Goal: Task Accomplishment & Management: Manage account settings

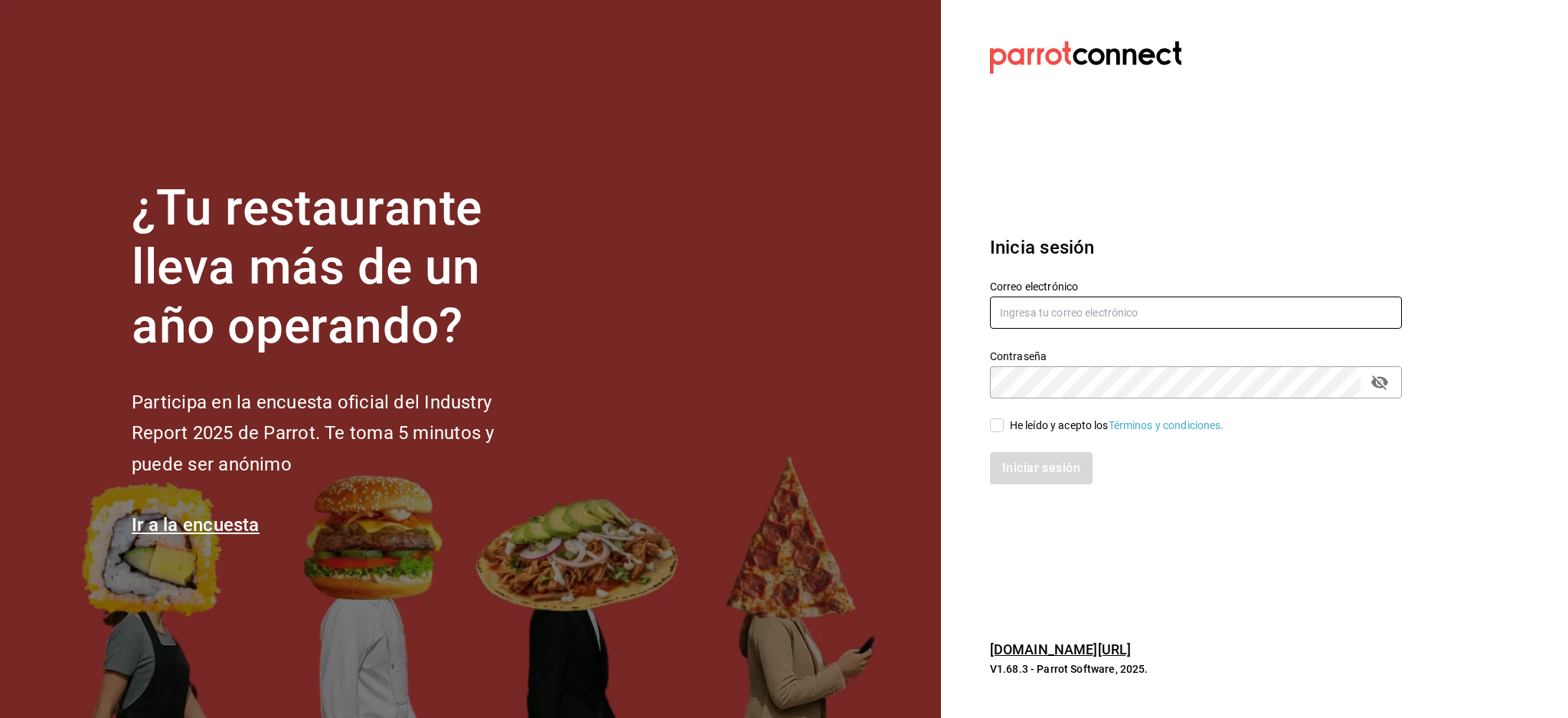
click at [1135, 322] on input "text" at bounding box center [1195, 312] width 412 height 32
paste input "mirage@jalisco.com"
type input "mirage@jalisco.com"
click at [1025, 427] on div "He leído y acepto los Términos y condiciones." at bounding box center [1118, 425] width 214 height 16
click at [1004, 427] on input "He leído y acepto los Términos y condiciones." at bounding box center [997, 425] width 14 height 14
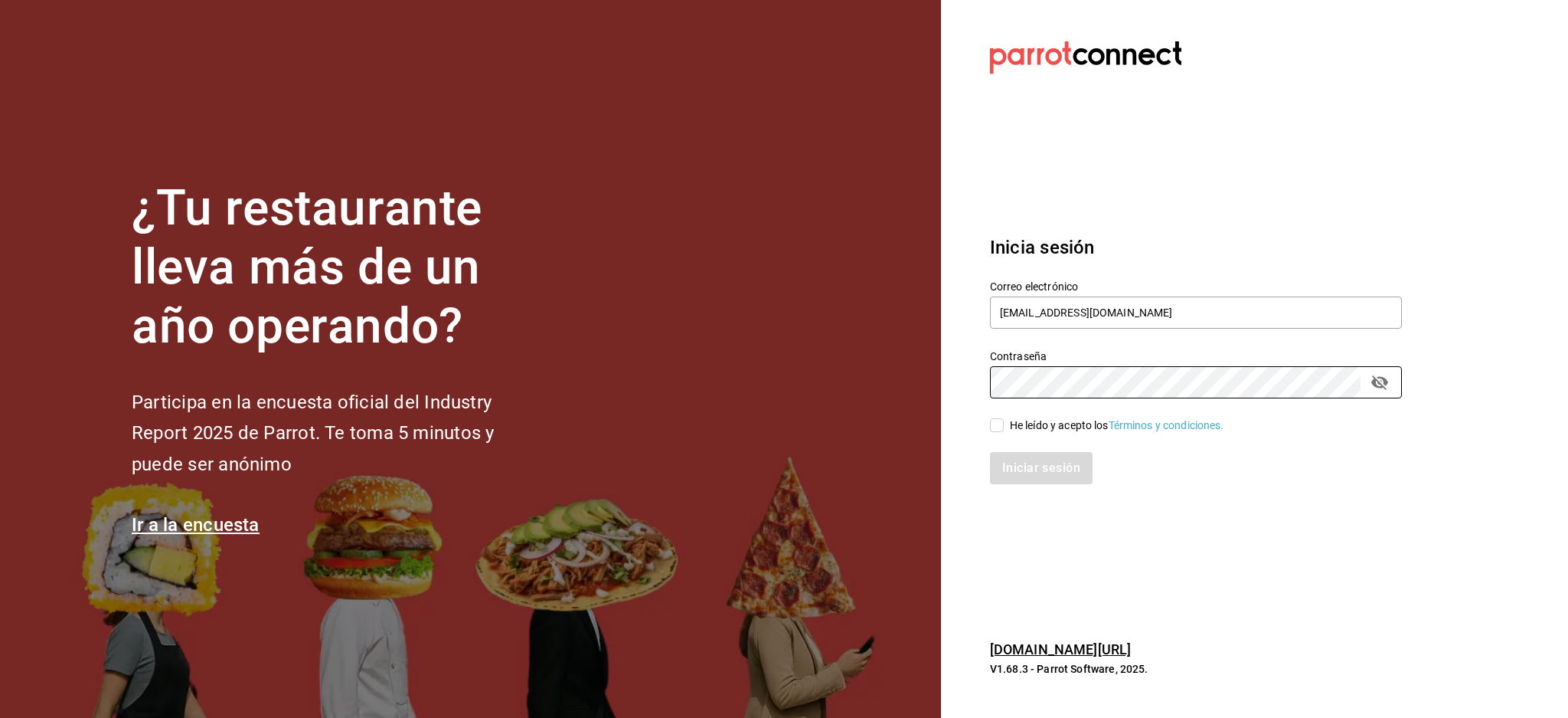
checkbox input "true"
click at [1025, 467] on button "Iniciar sesión" at bounding box center [1041, 468] width 104 height 32
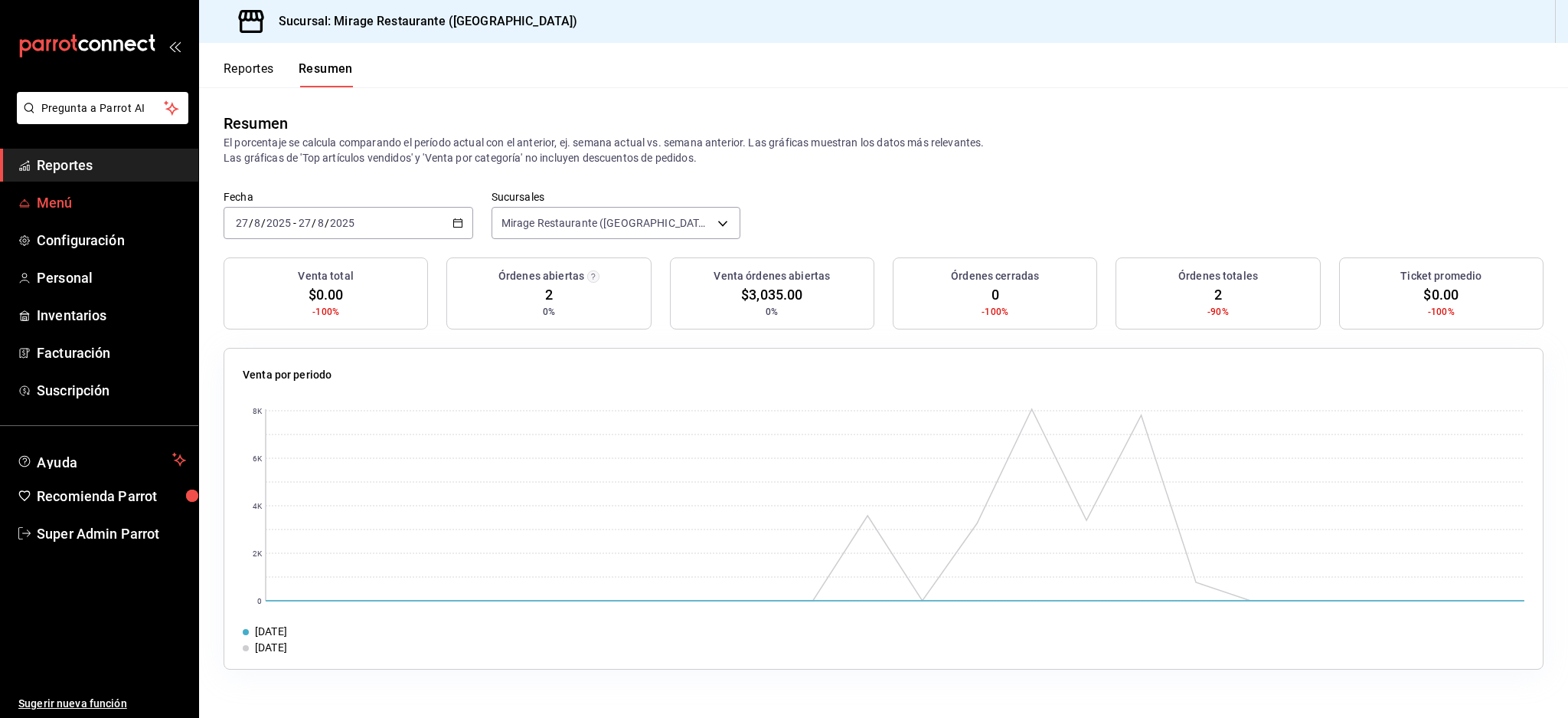
click at [70, 199] on span "Menú" at bounding box center [111, 202] width 150 height 21
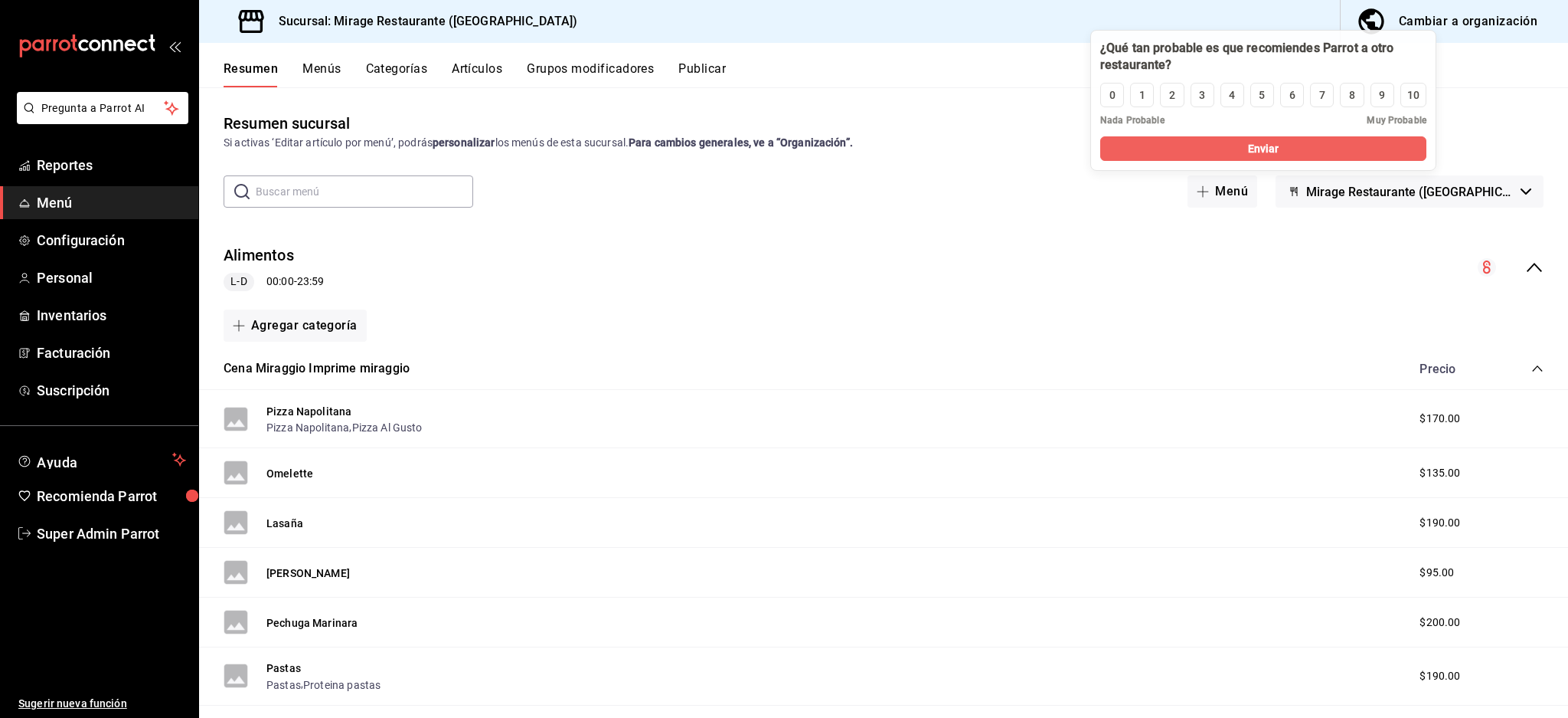
drag, startPoint x: 255, startPoint y: 591, endPoint x: 1333, endPoint y: 57, distance: 1203.0
click at [1333, 57] on div at bounding box center [1264, 57] width 326 height 34
click at [460, 68] on button "Artículos" at bounding box center [477, 74] width 51 height 26
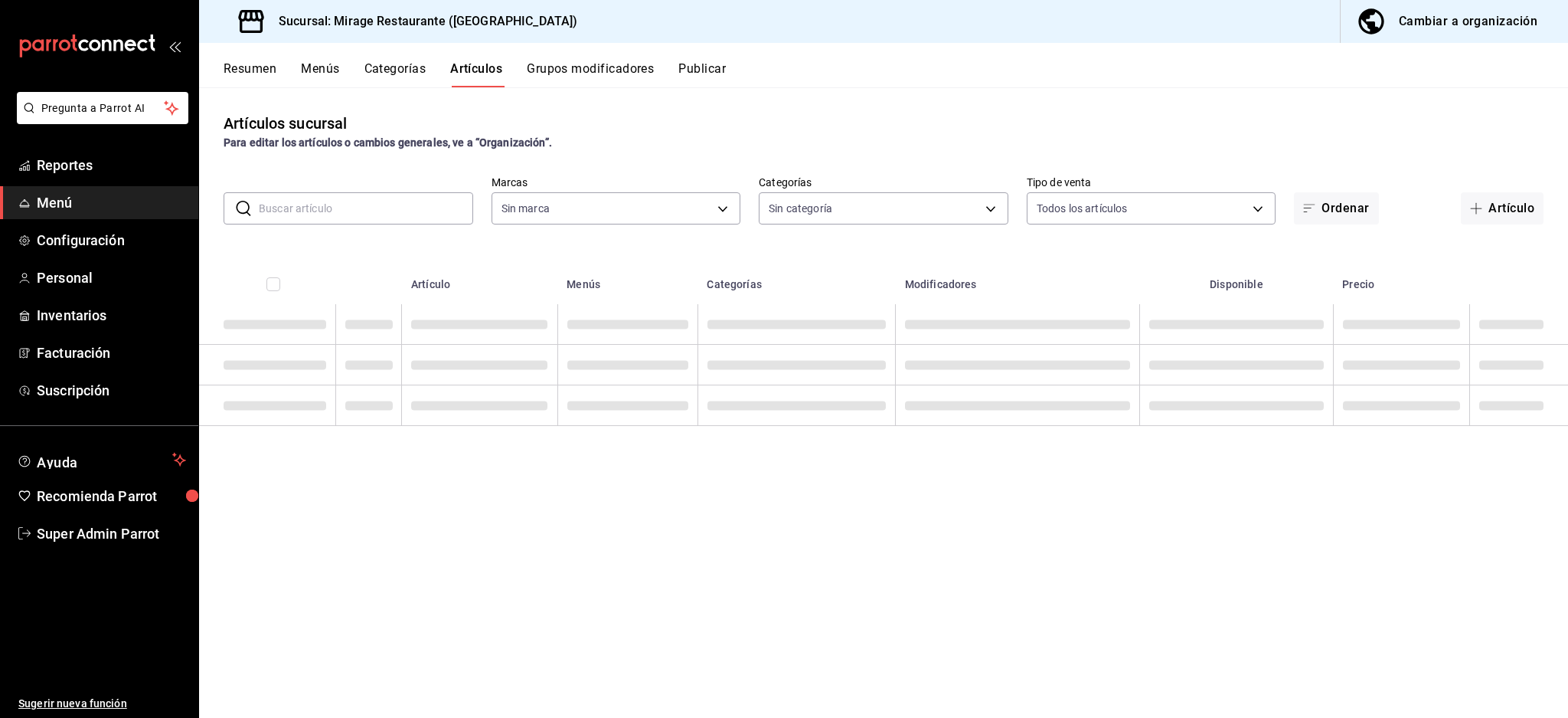
click at [403, 209] on input "text" at bounding box center [366, 208] width 214 height 31
type input "fd44f9d9-2552-44ba-a783-b01c8222cad6"
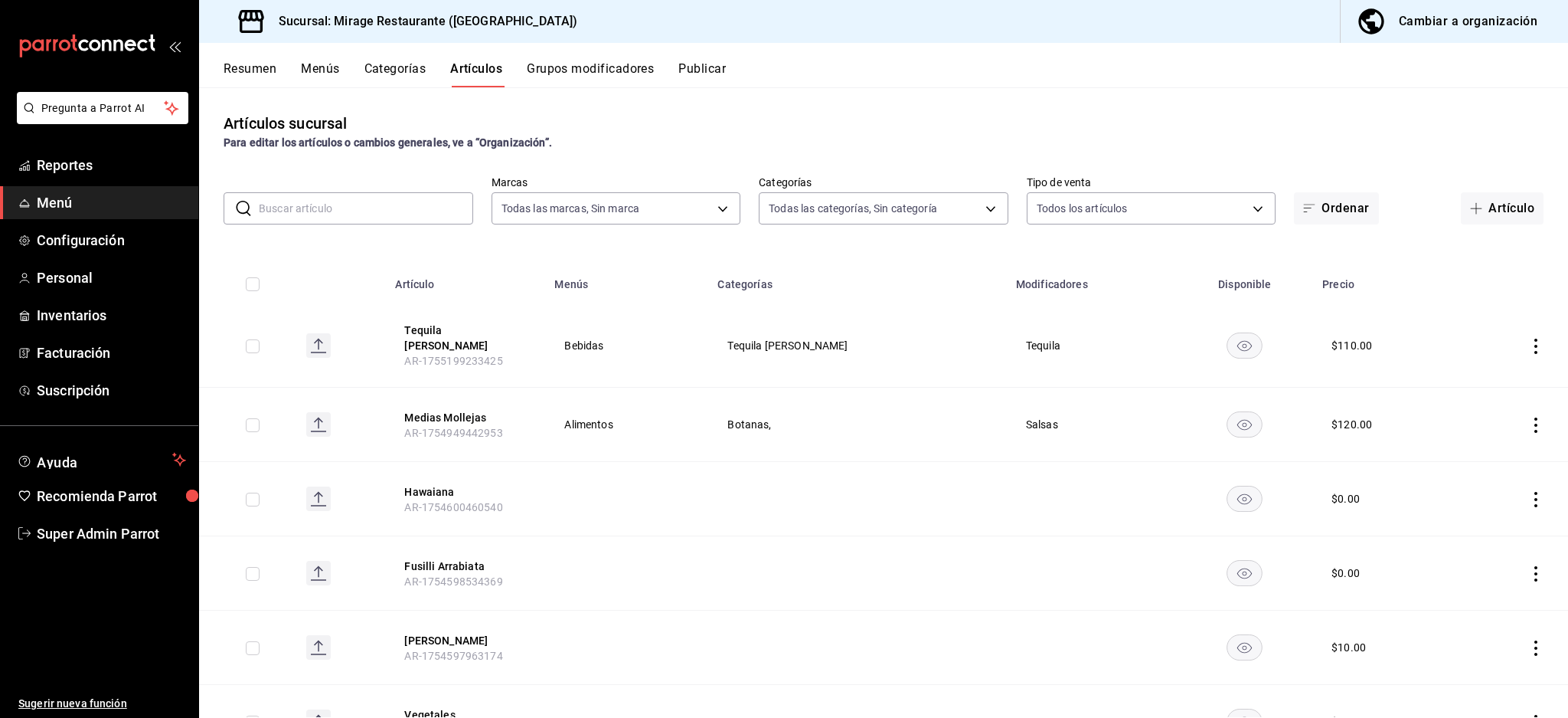
type input "8fe730b3-a102-41b4-a079-ae4e19bcfe74,8fb8e05d-cc76-46f3-9fc0-c0a2f88d4c1b,be3a0…"
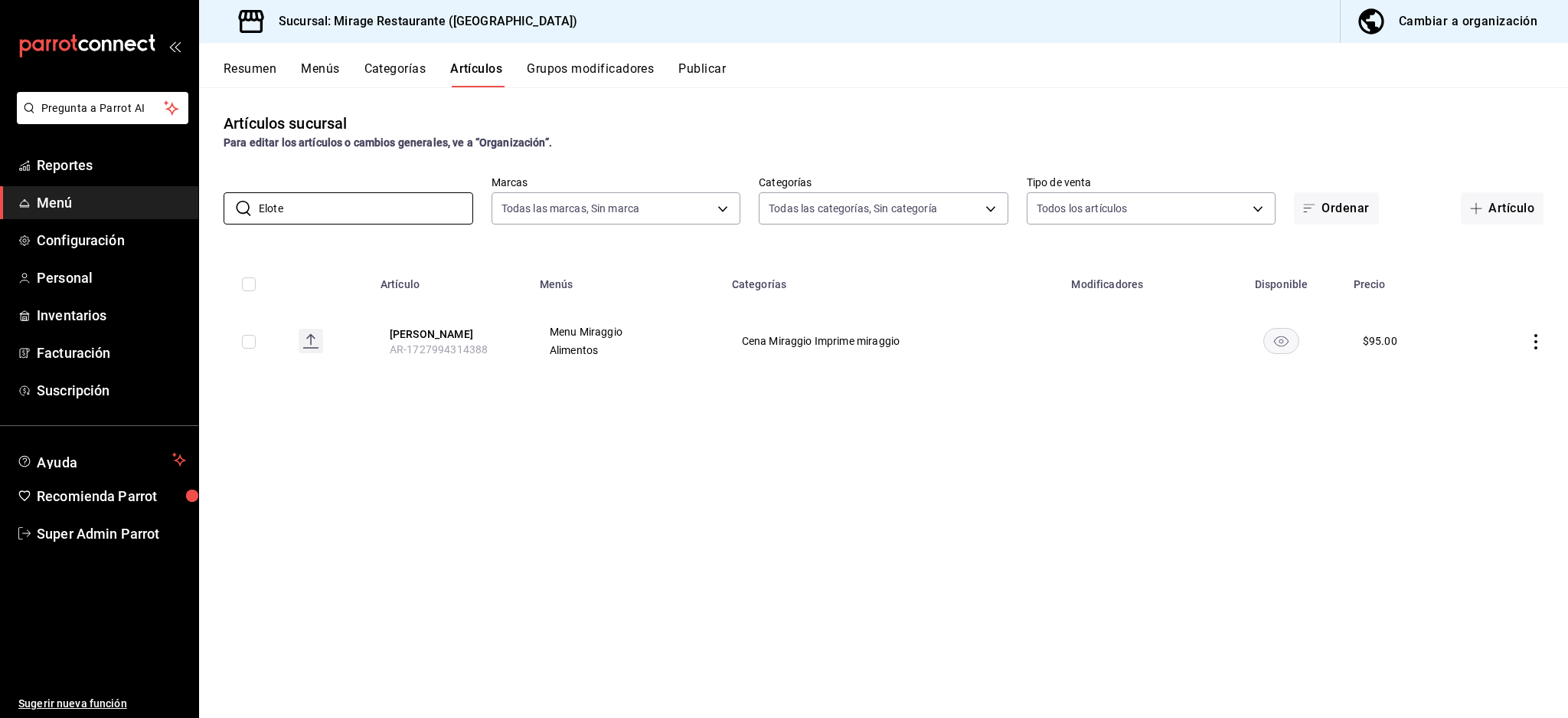
type input "Elote"
click at [526, 533] on div "Artículos sucursal Para editar los artículos o cambios generales, ve a “Organiz…" at bounding box center [884, 402] width 1370 height 630
click at [815, 341] on span "Cena Miraggio Imprime miraggio" at bounding box center [893, 340] width 302 height 11
click at [815, 340] on span "Cena Miraggio Imprime miraggio" at bounding box center [893, 340] width 302 height 11
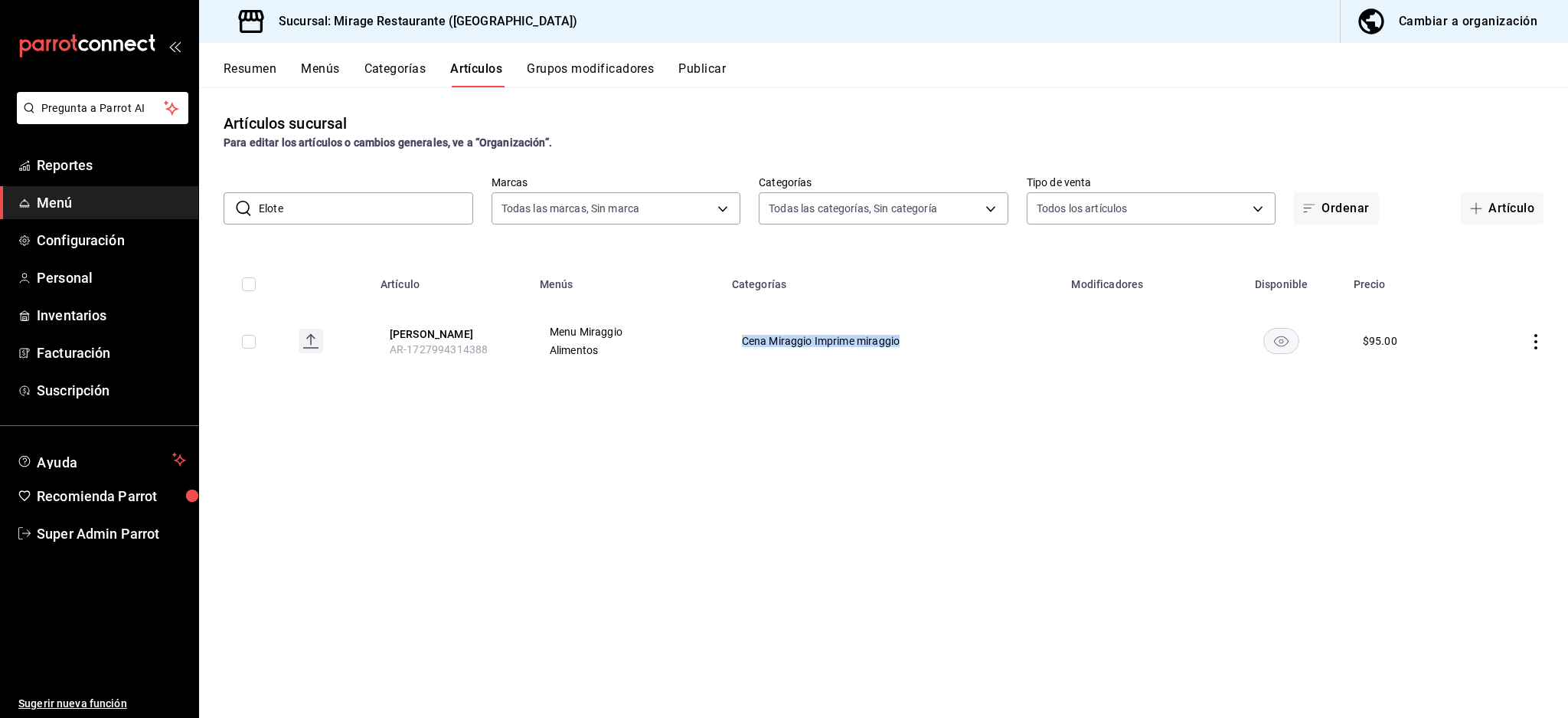
copy span "Cena Miraggio Imprime miraggio"
click at [841, 415] on div "Artículos sucursal Para editar los artículos o cambios generales, ve a “Organiz…" at bounding box center [884, 402] width 1370 height 630
click at [828, 331] on td "Cena Miraggio Imprime miraggio" at bounding box center [893, 341] width 340 height 73
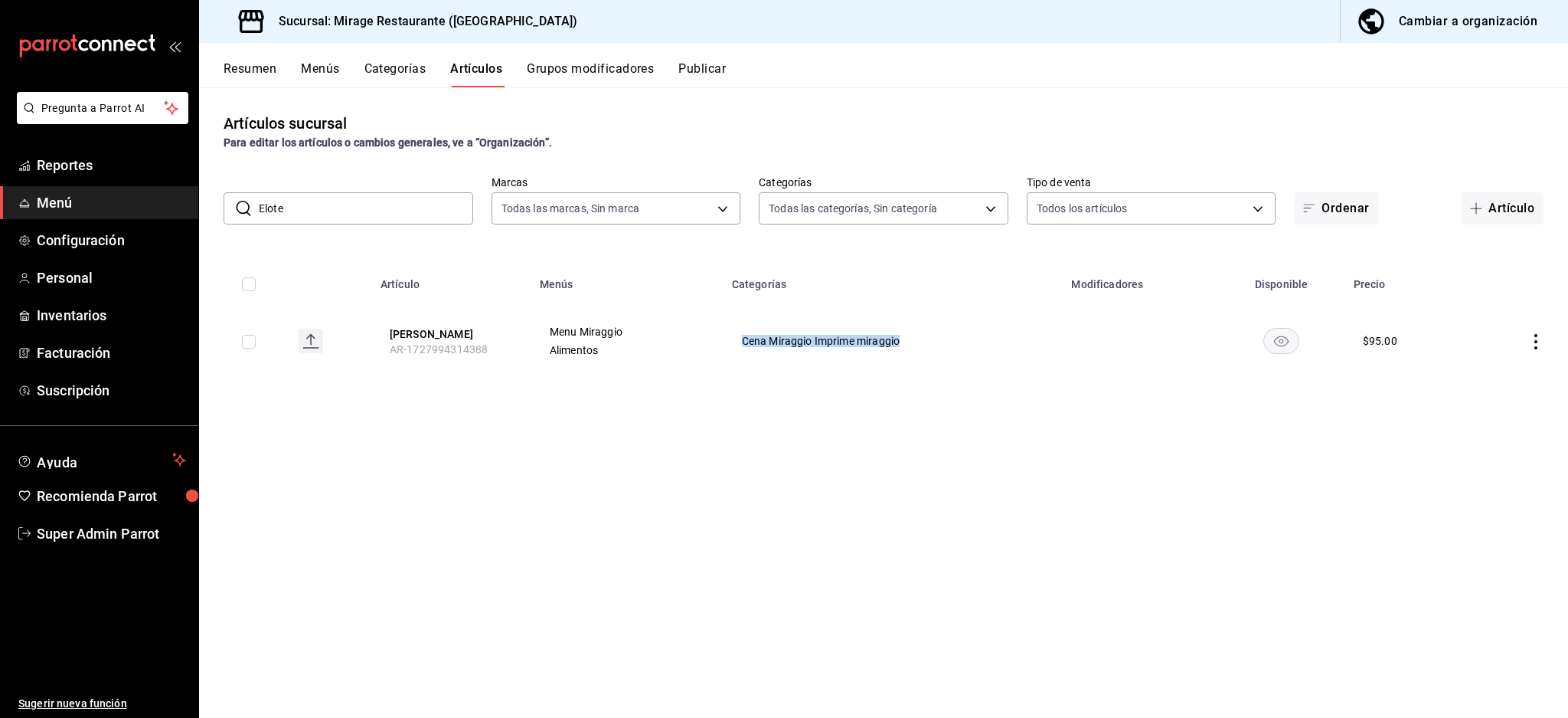
copy span "Cena Miraggio Imprime miraggio"
click at [387, 62] on button "Categorías" at bounding box center [396, 74] width 62 height 26
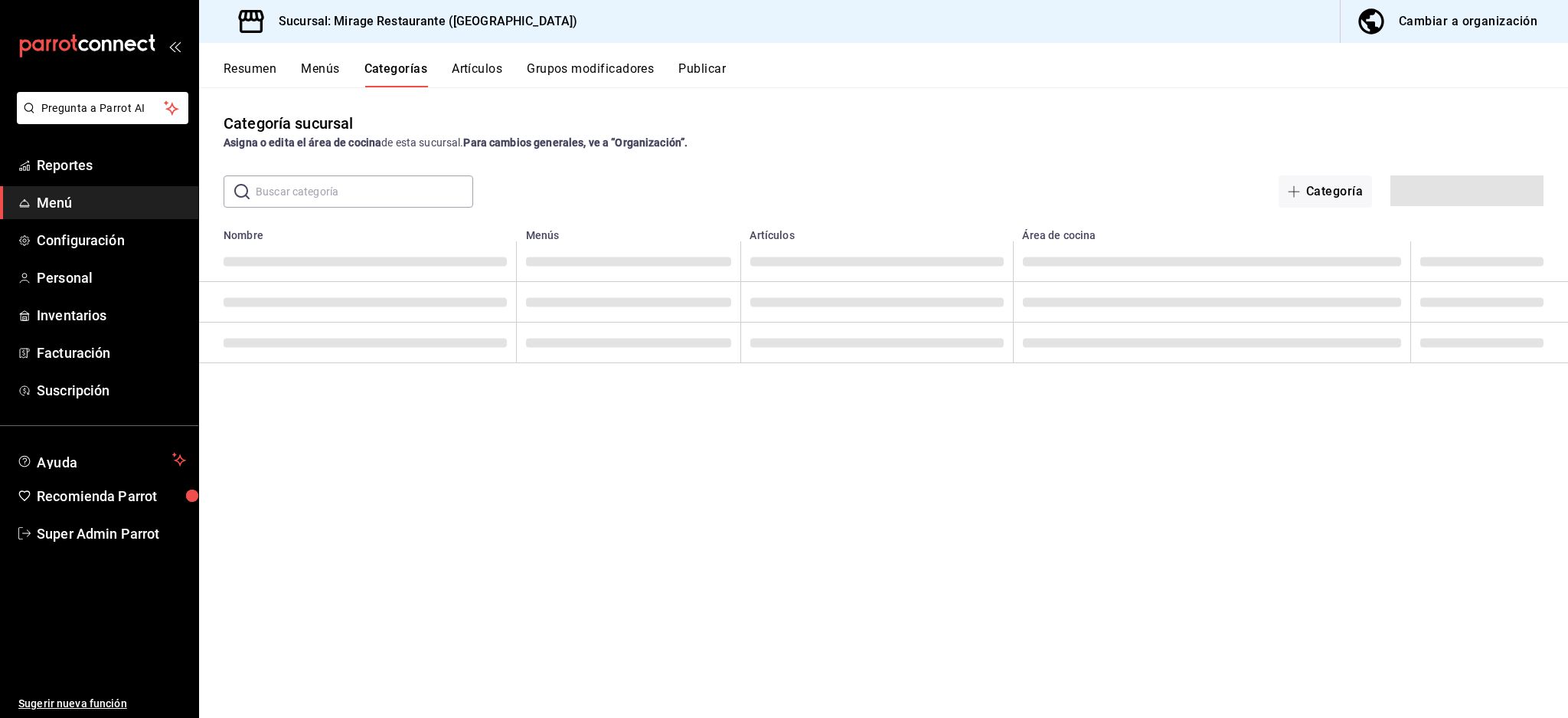
click at [337, 186] on input "text" at bounding box center [364, 191] width 217 height 31
paste input "Cena Miraggio Imprime miraggio"
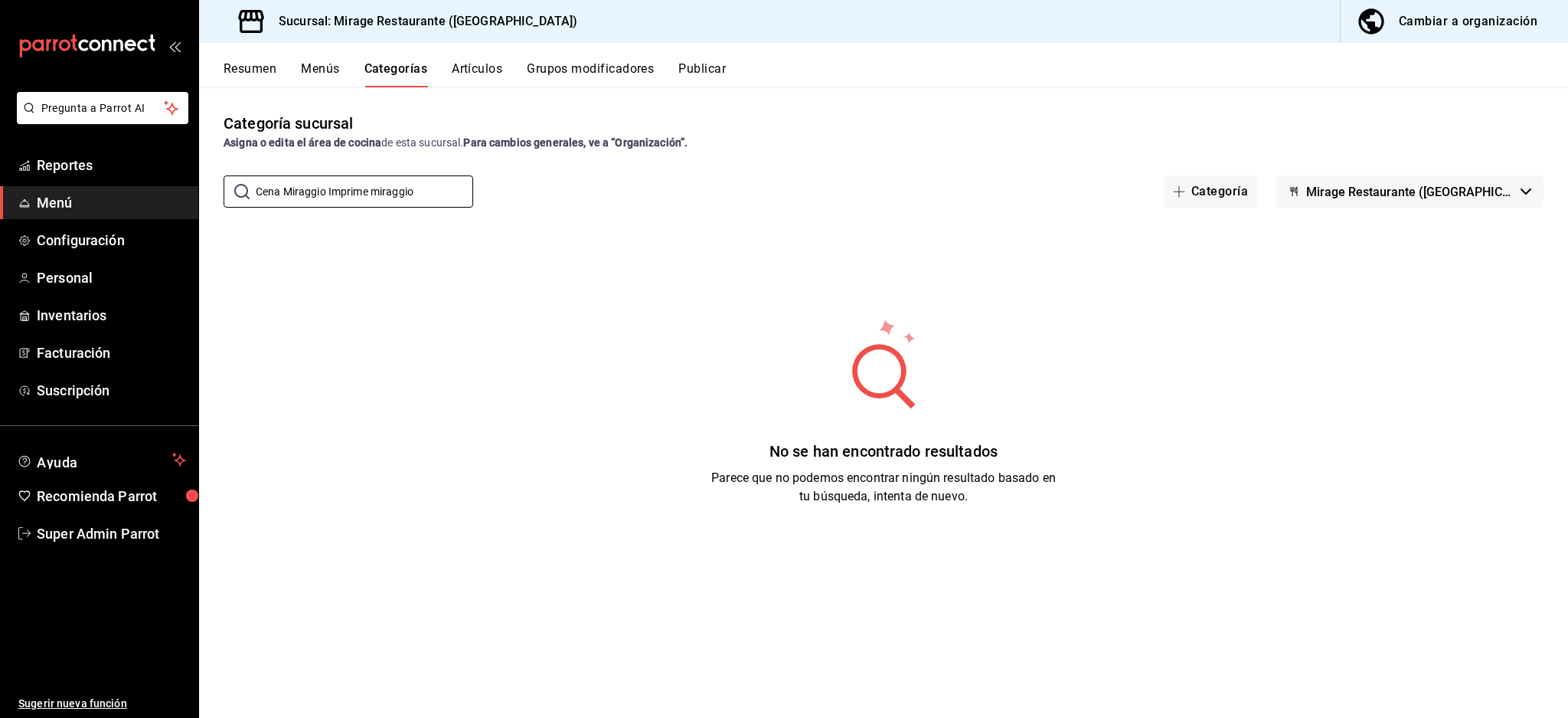
drag, startPoint x: 446, startPoint y: 201, endPoint x: 16, endPoint y: 200, distance: 430.0
click at [16, 200] on div "Pregunta a Parrot AI Reportes Menú Configuración Personal Inventarios Facturaci…" at bounding box center [784, 359] width 1568 height 718
type input "Cena"
click at [482, 58] on div "Resumen Menús Categorías Artículos Grupos modificadores Publicar" at bounding box center [884, 64] width 1370 height 45
click at [483, 72] on button "Artículos" at bounding box center [477, 74] width 51 height 26
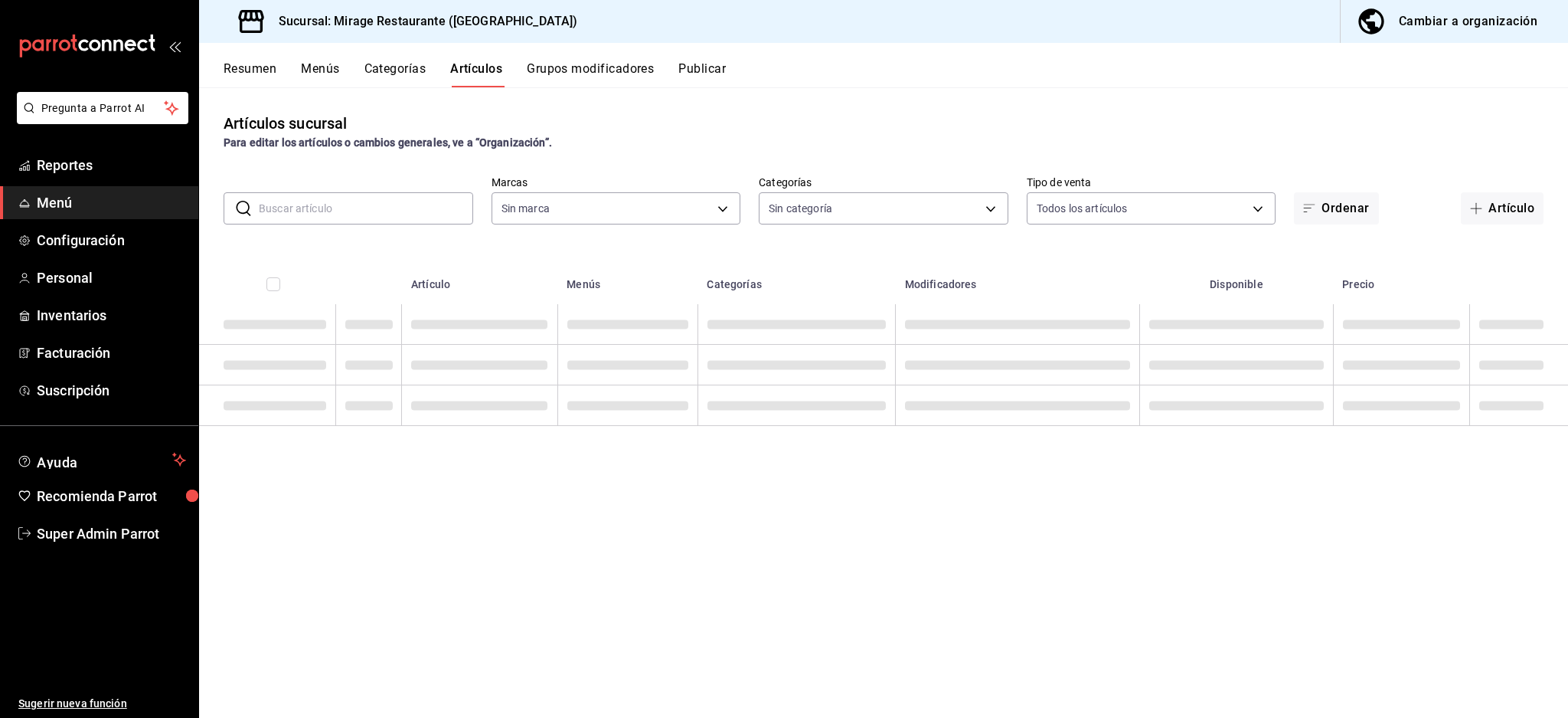
click at [396, 68] on button "Categorías" at bounding box center [396, 74] width 62 height 26
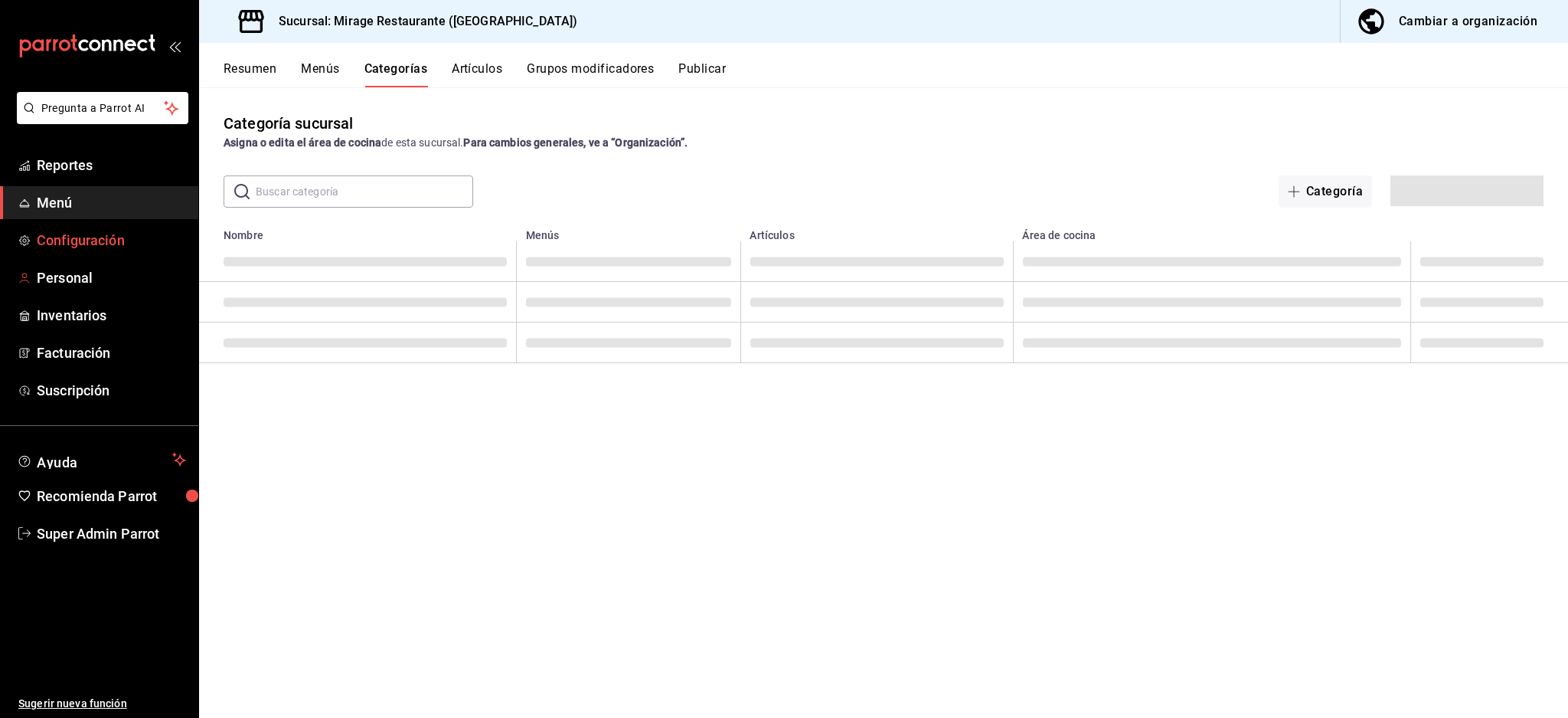
click at [86, 251] on link "Configuración" at bounding box center [99, 239] width 198 height 33
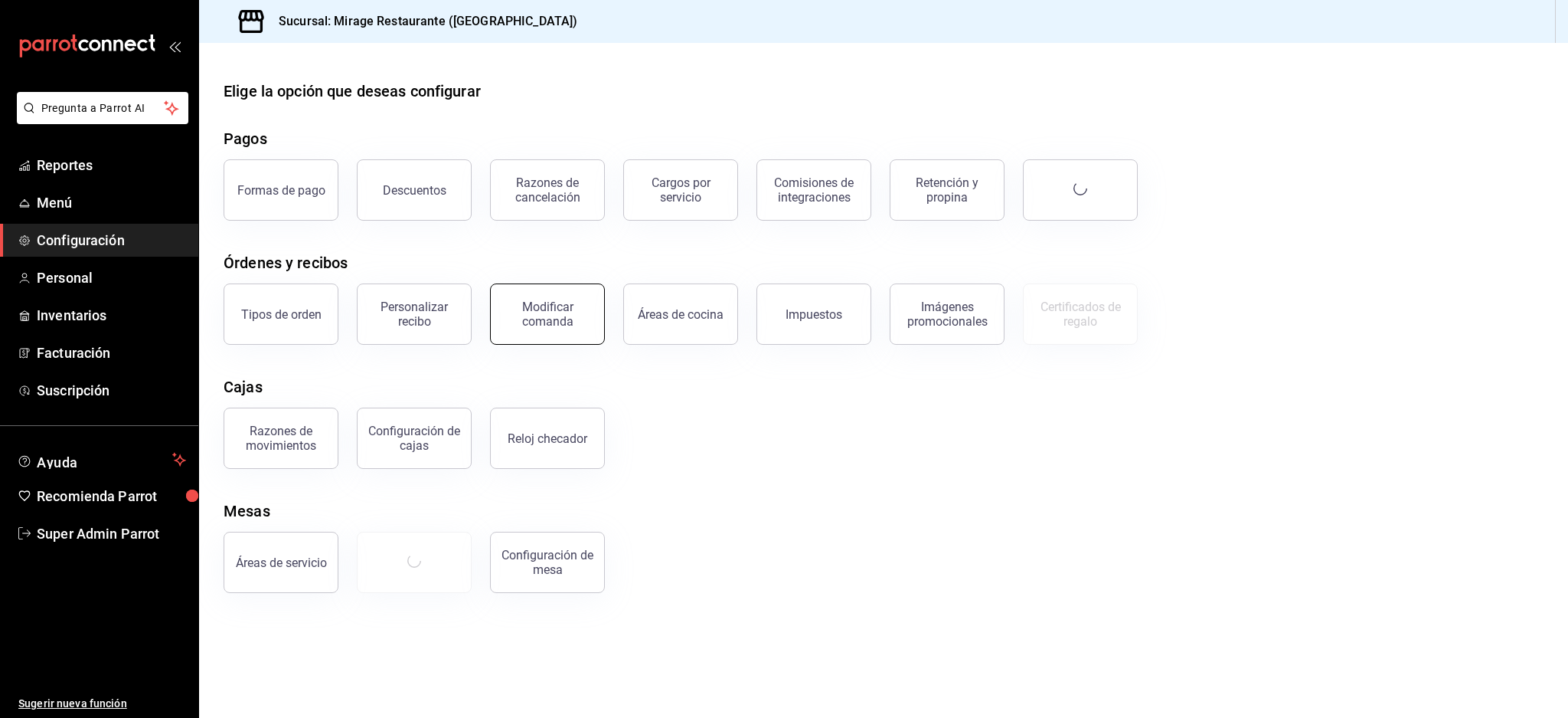
click at [571, 319] on div "Modificar comanda" at bounding box center [547, 313] width 95 height 29
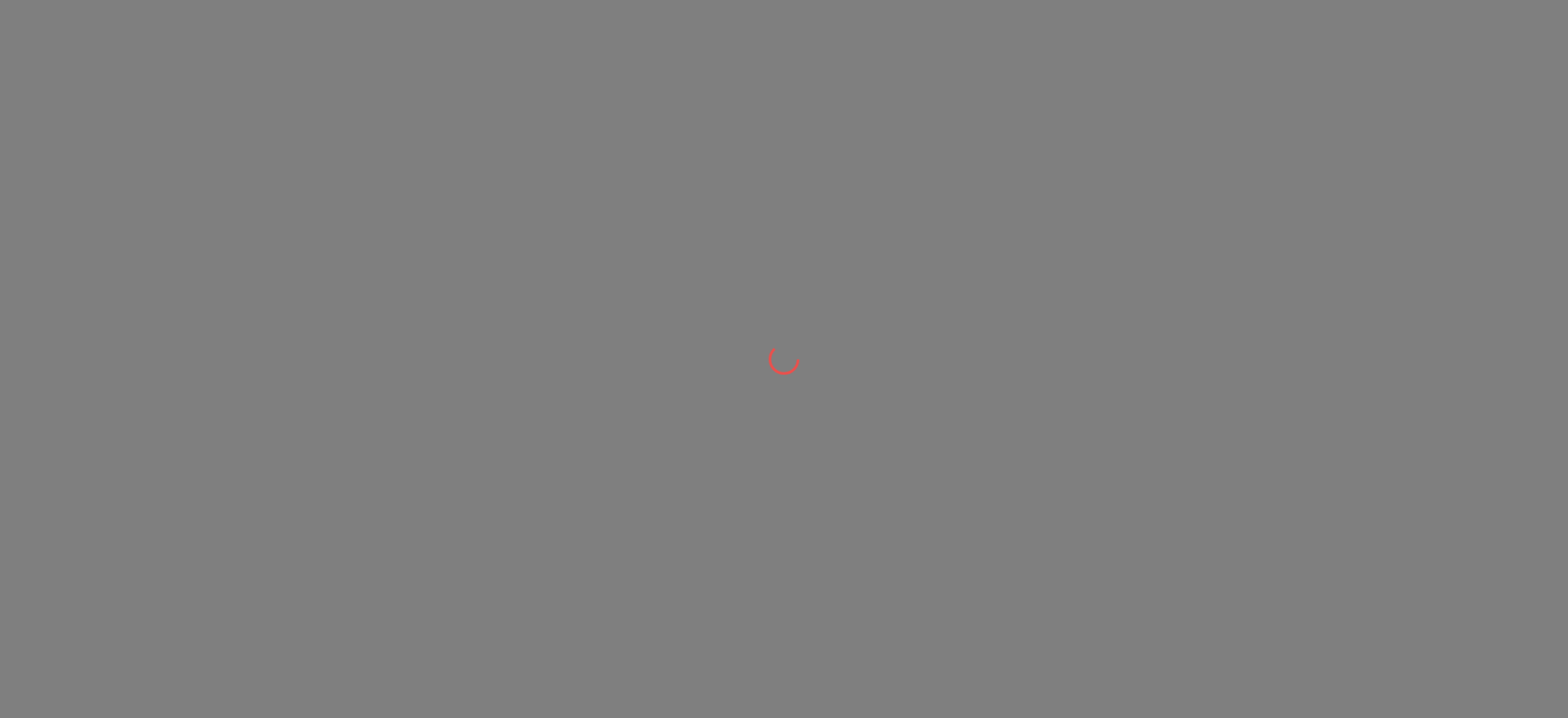
drag, startPoint x: 1567, startPoint y: 196, endPoint x: 1558, endPoint y: 196, distance: 9.0
click at [1567, 196] on div at bounding box center [784, 359] width 1568 height 718
click at [196, 167] on div at bounding box center [784, 359] width 1568 height 718
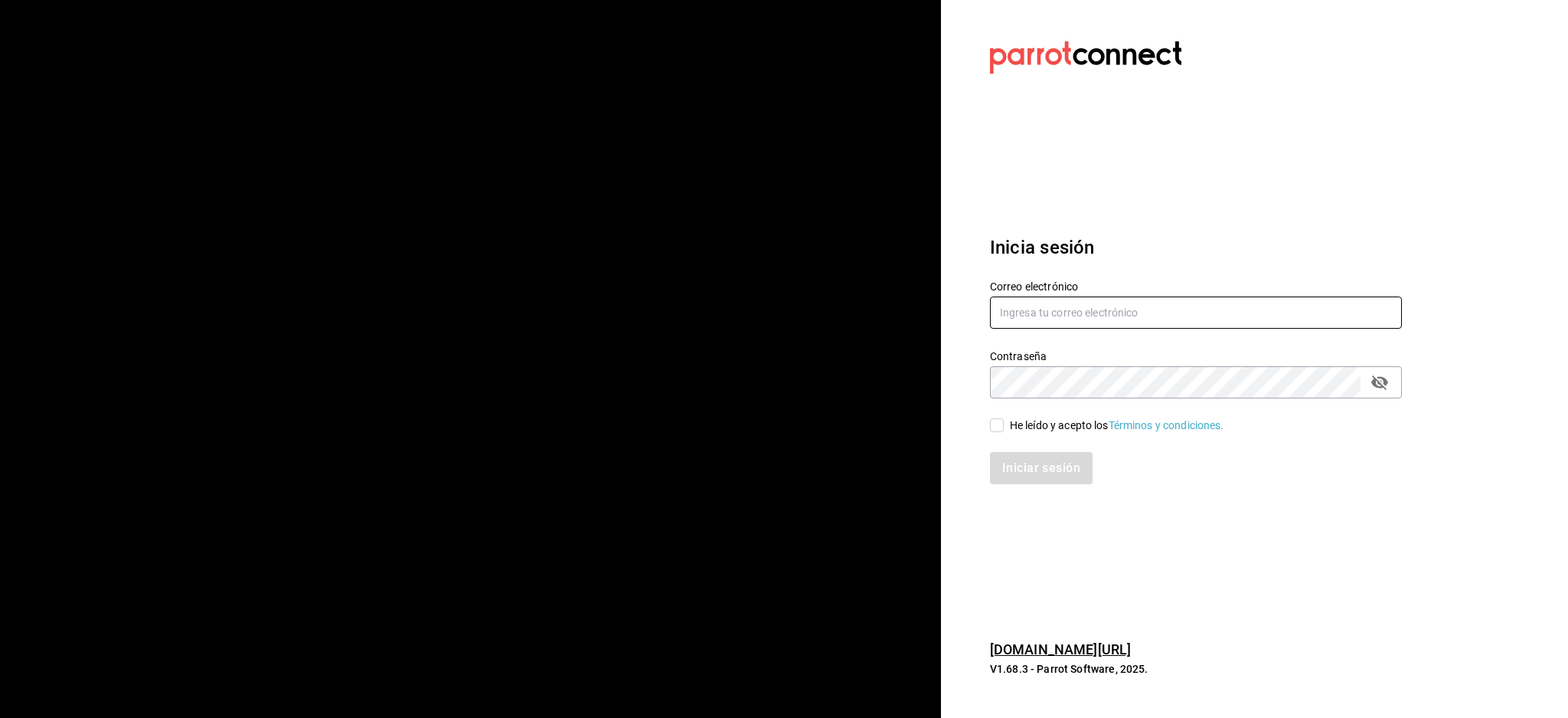
click at [1070, 302] on input "text" at bounding box center [1195, 312] width 412 height 32
paste input "mirage@jalisco.com"
type input "mirage@jalisco.com"
click at [1029, 419] on div "He leído y acepto los Términos y condiciones." at bounding box center [1118, 425] width 214 height 16
click at [1004, 419] on input "He leído y acepto los Términos y condiciones." at bounding box center [997, 425] width 14 height 14
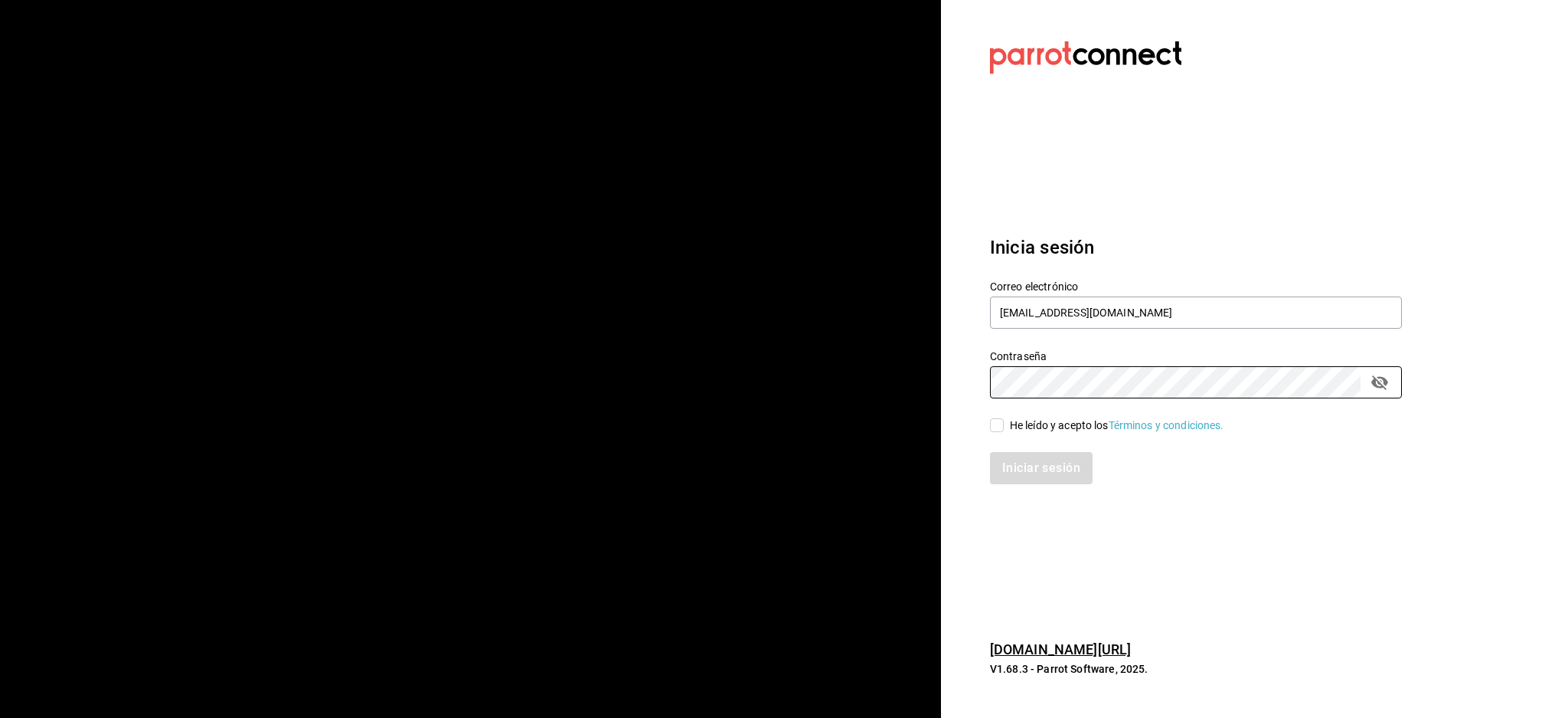
checkbox input "true"
drag, startPoint x: 1026, startPoint y: 444, endPoint x: 1025, endPoint y: 460, distance: 16.0
click at [1026, 445] on div "Iniciar sesión" at bounding box center [1187, 458] width 430 height 51
click at [1025, 463] on button "Iniciar sesión" at bounding box center [1041, 468] width 104 height 32
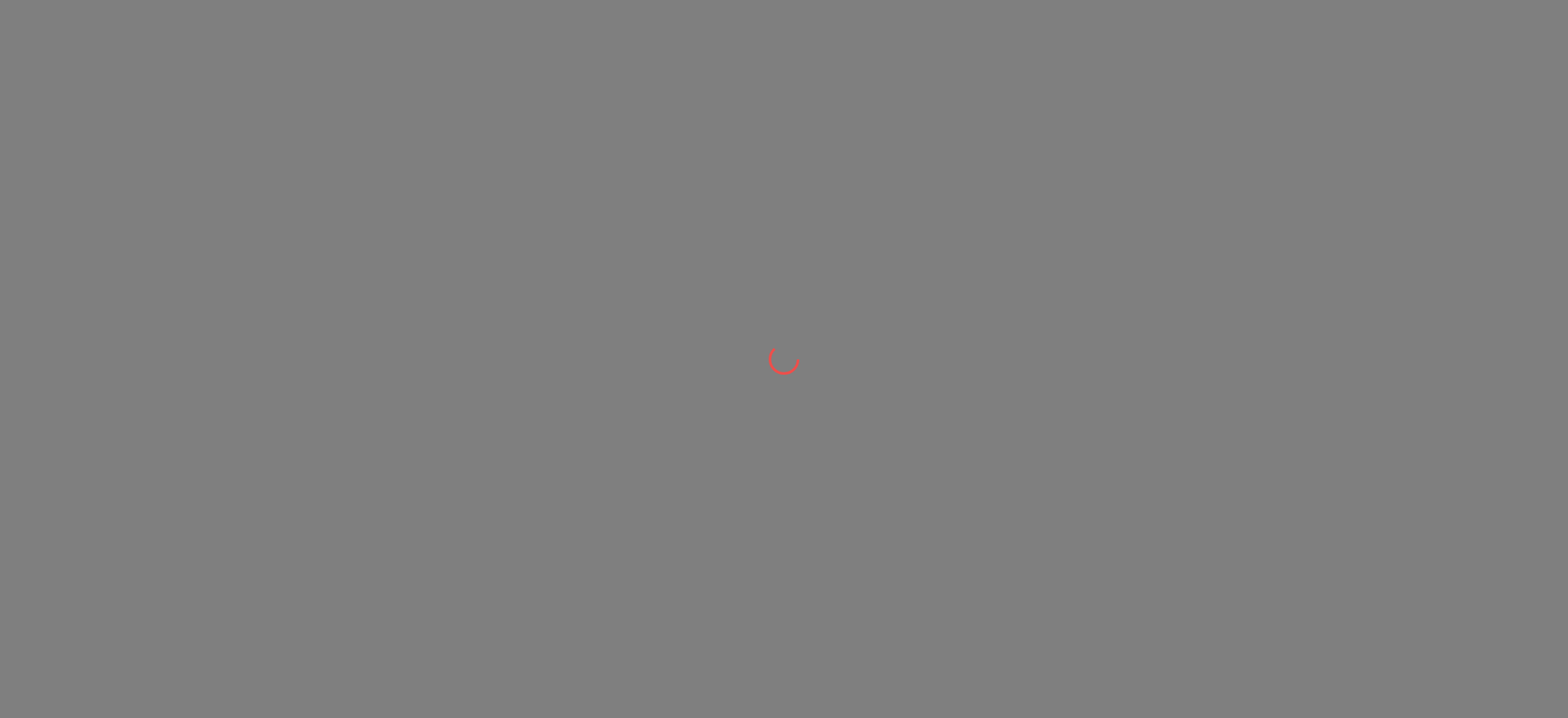
click at [822, 321] on div at bounding box center [784, 359] width 1568 height 718
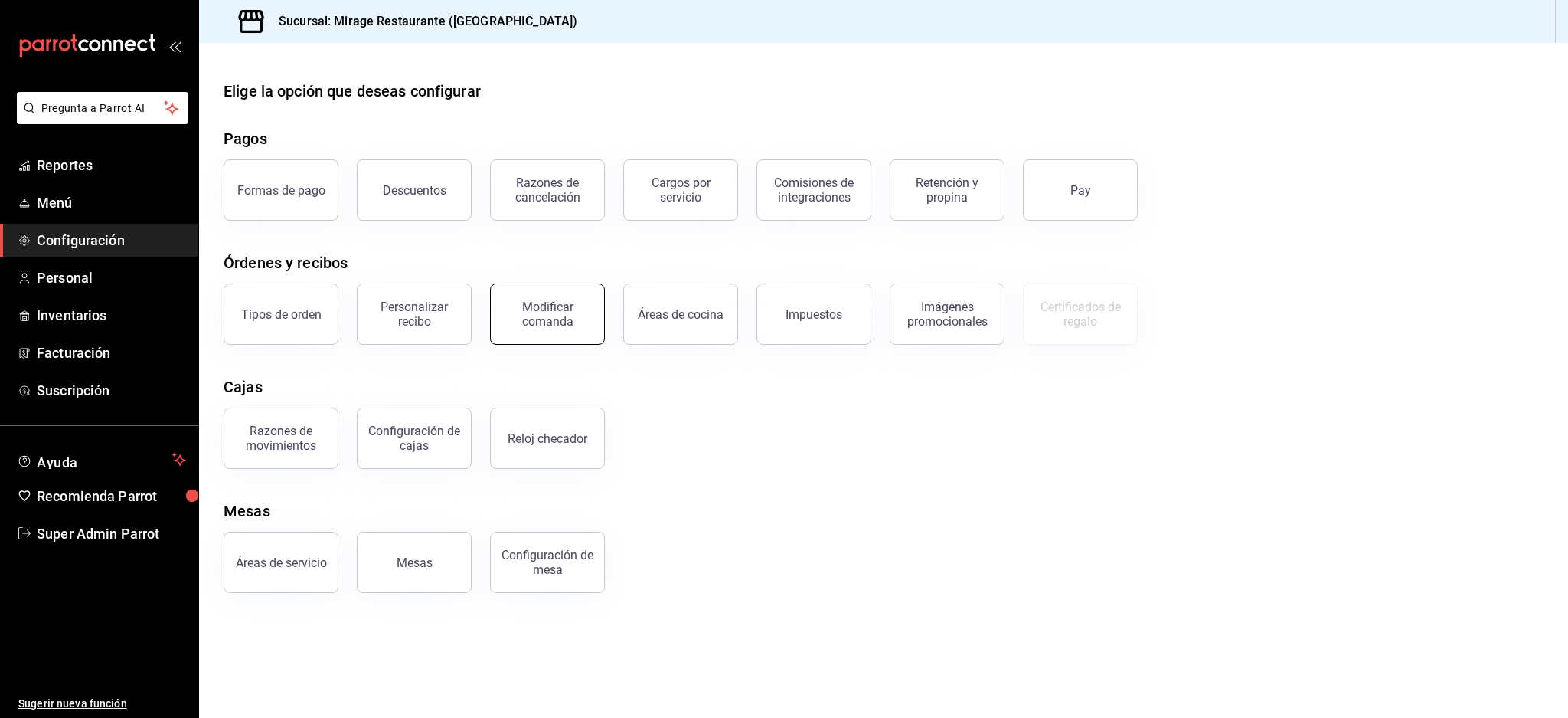
click at [569, 316] on div "Modificar comanda" at bounding box center [547, 313] width 95 height 29
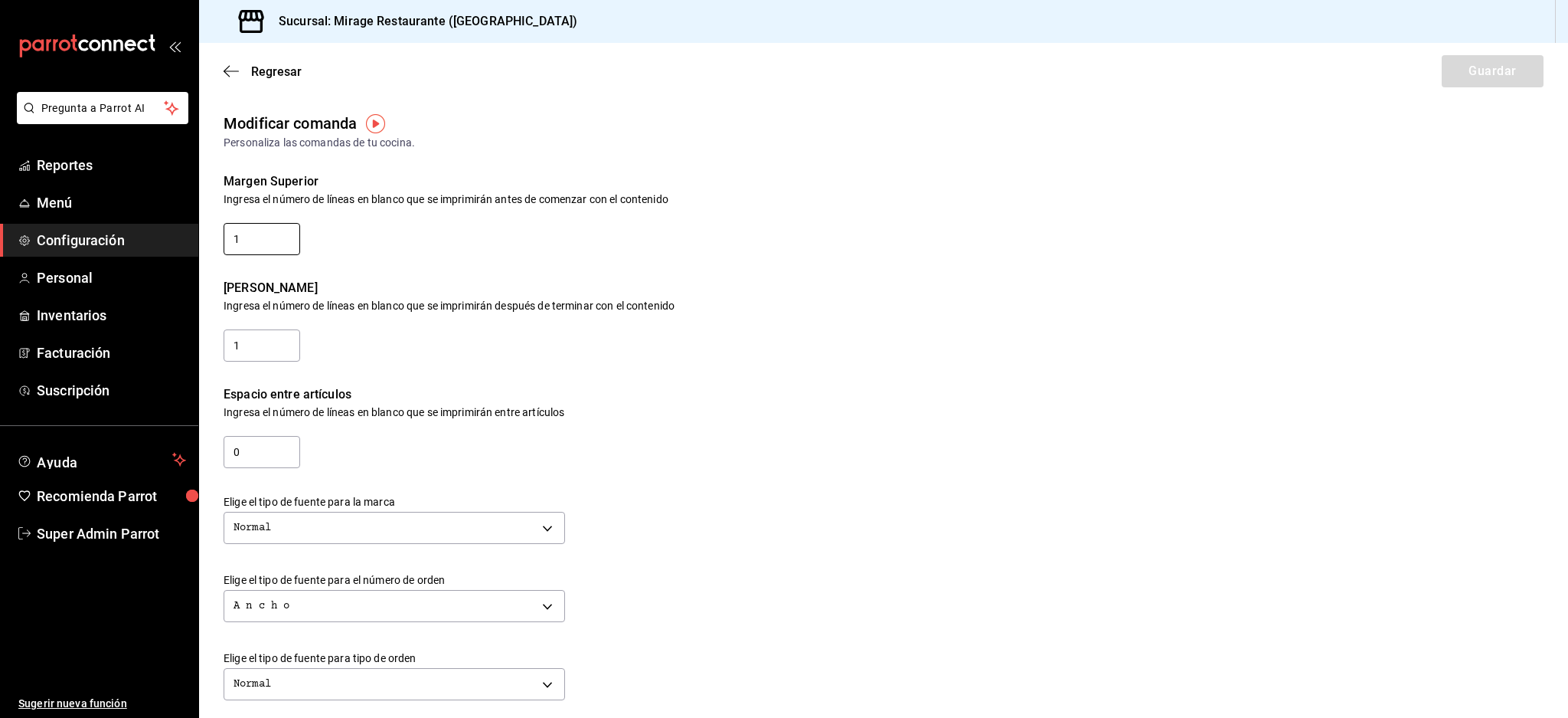
click at [259, 236] on input "1" at bounding box center [261, 239] width 76 height 32
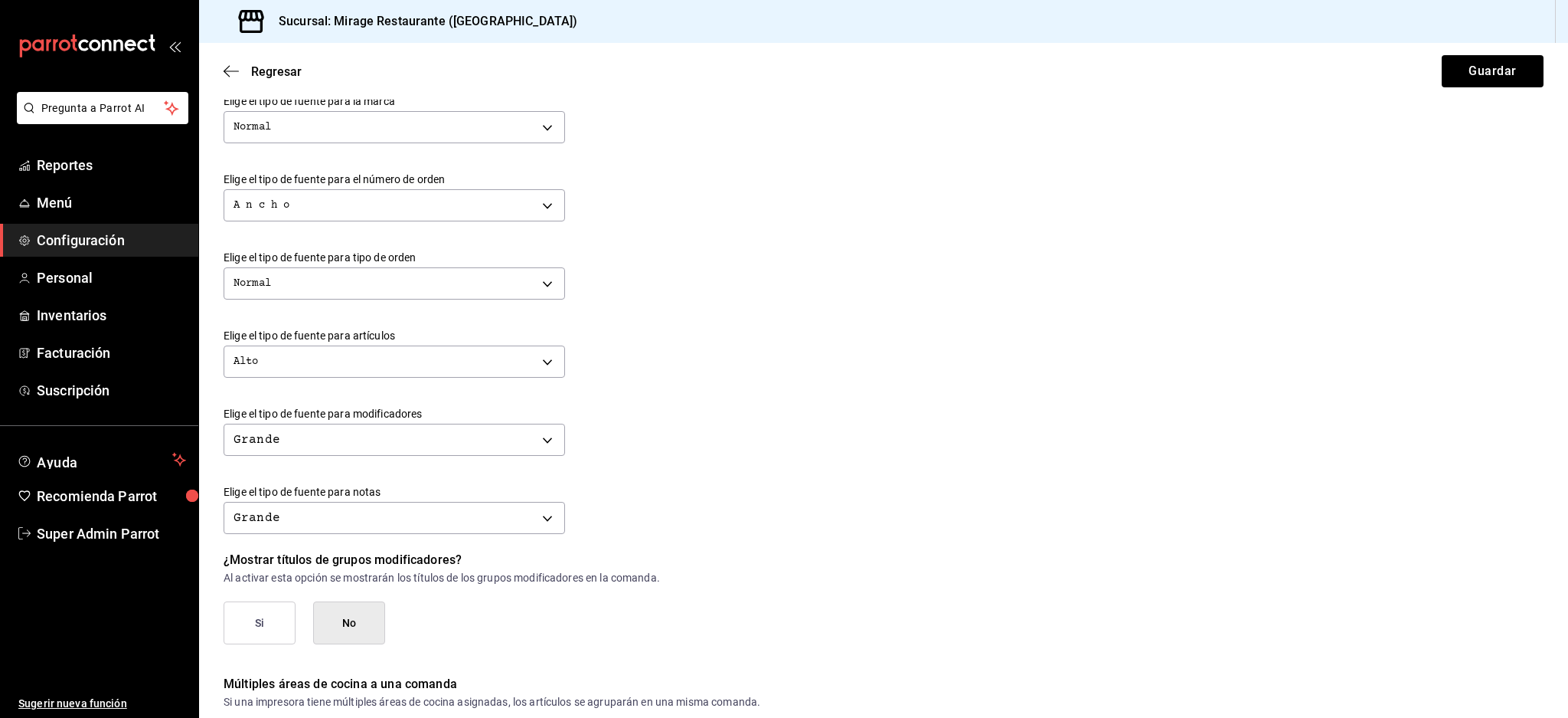
scroll to position [409, 0]
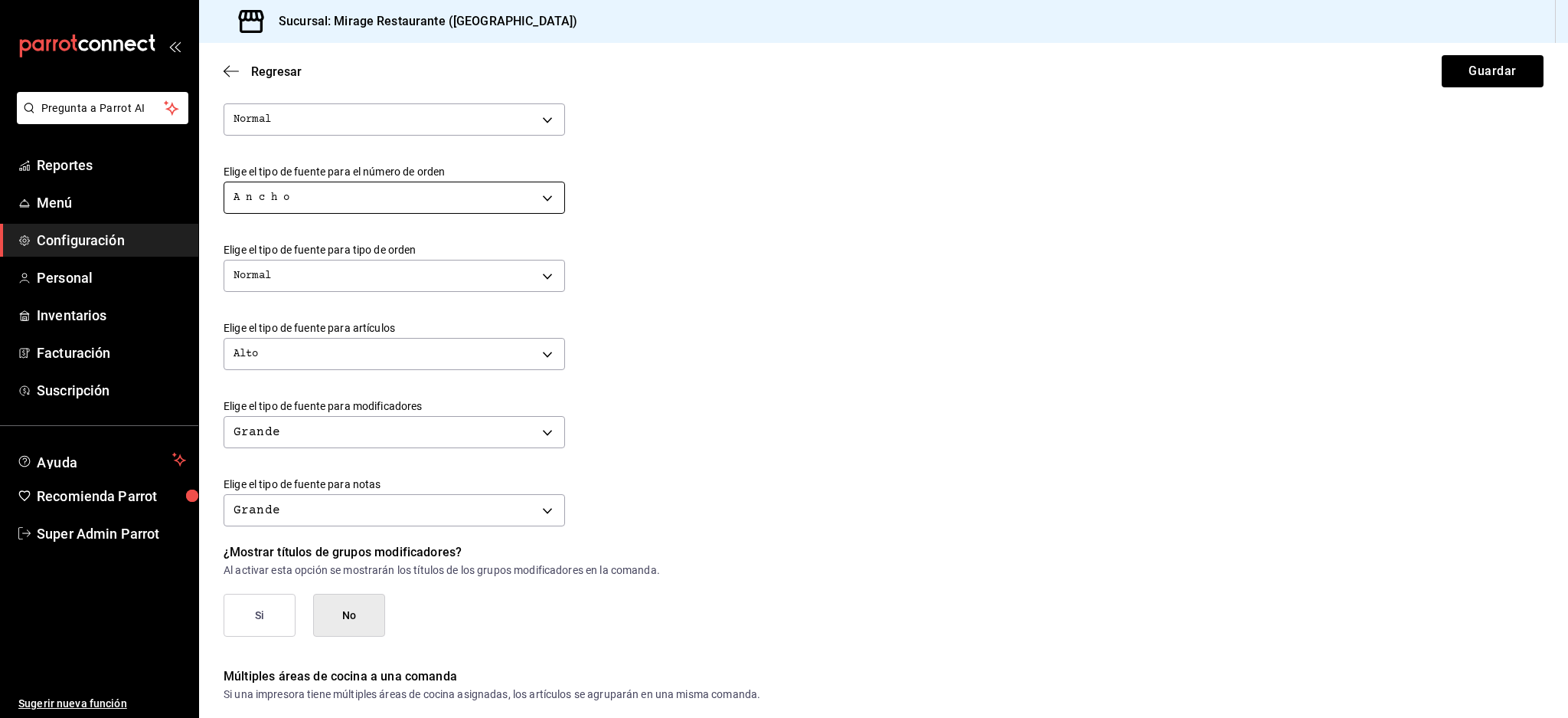
type input "0"
click at [496, 197] on body "Pregunta a Parrot AI Reportes Menú Configuración Personal Inventarios Facturaci…" at bounding box center [784, 359] width 1568 height 718
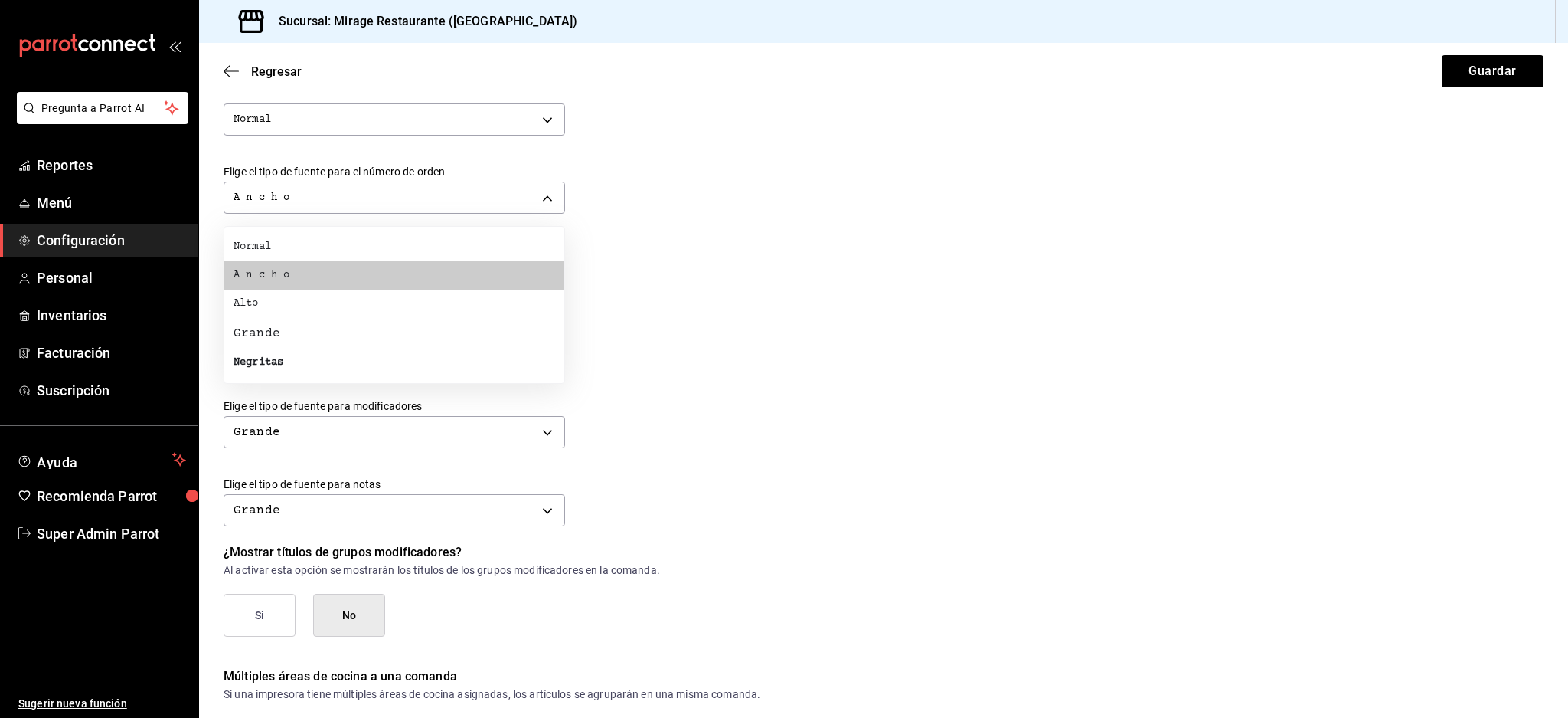
click at [298, 248] on li "Normal" at bounding box center [394, 247] width 340 height 29
type input "NORMAL"
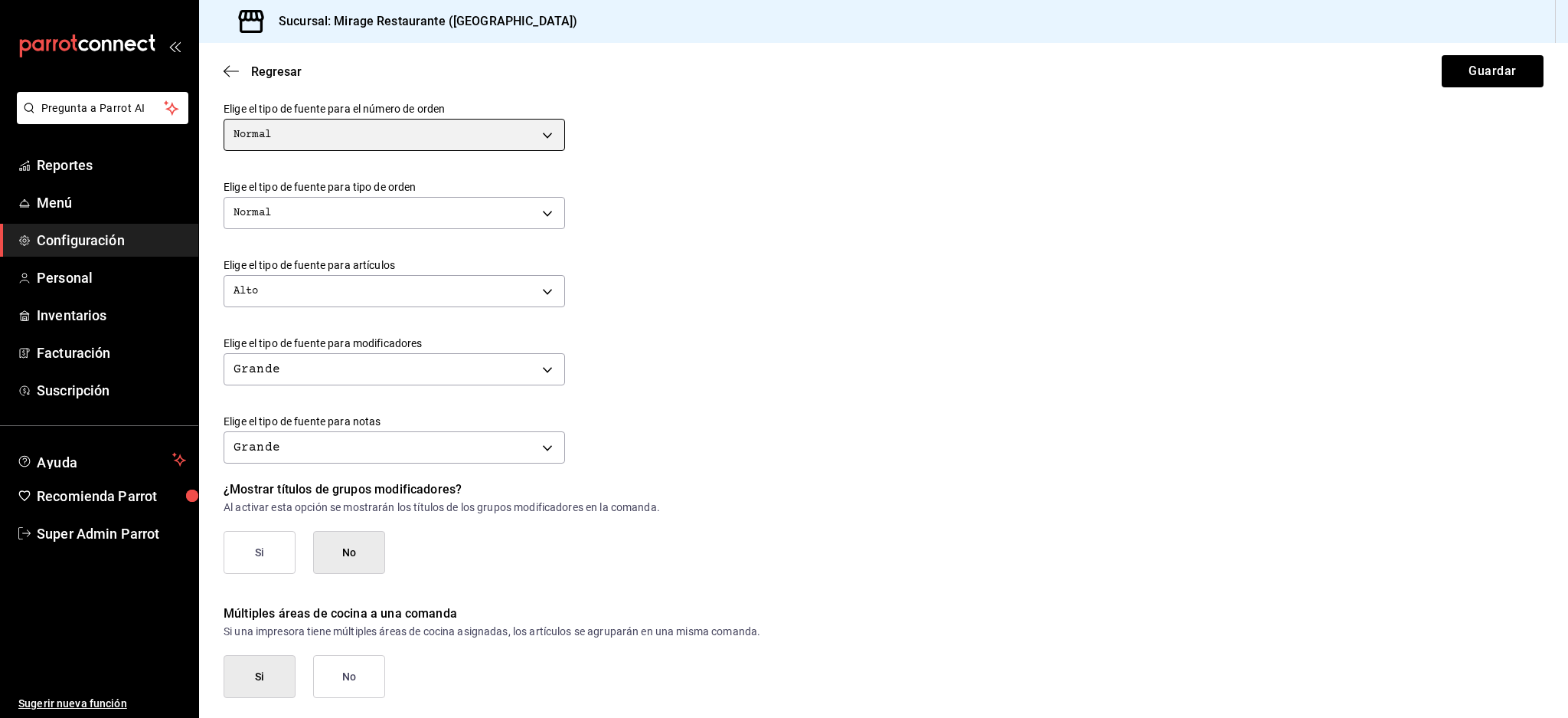
scroll to position [506, 0]
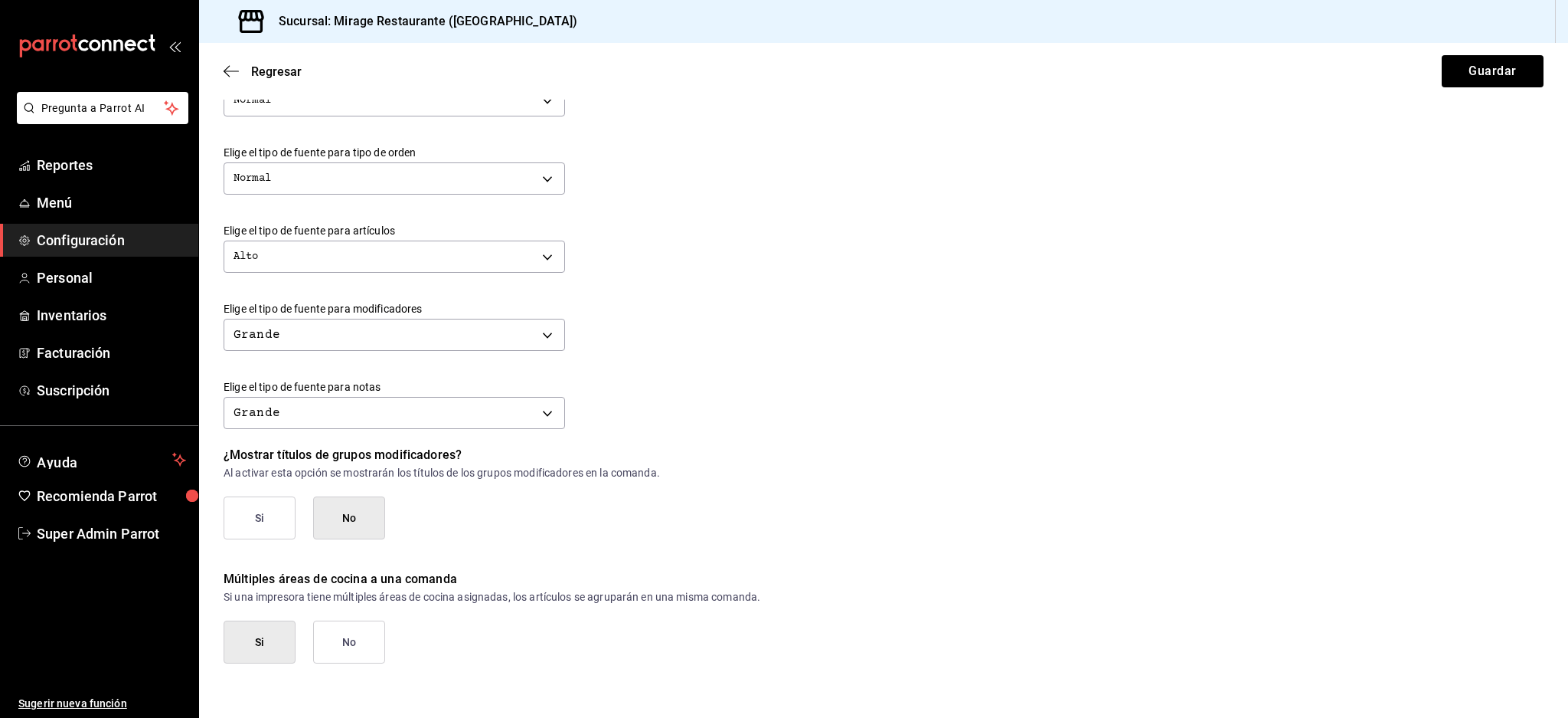
click at [333, 648] on button "No" at bounding box center [349, 641] width 72 height 43
click at [1471, 72] on button "Guardar" at bounding box center [1493, 71] width 102 height 32
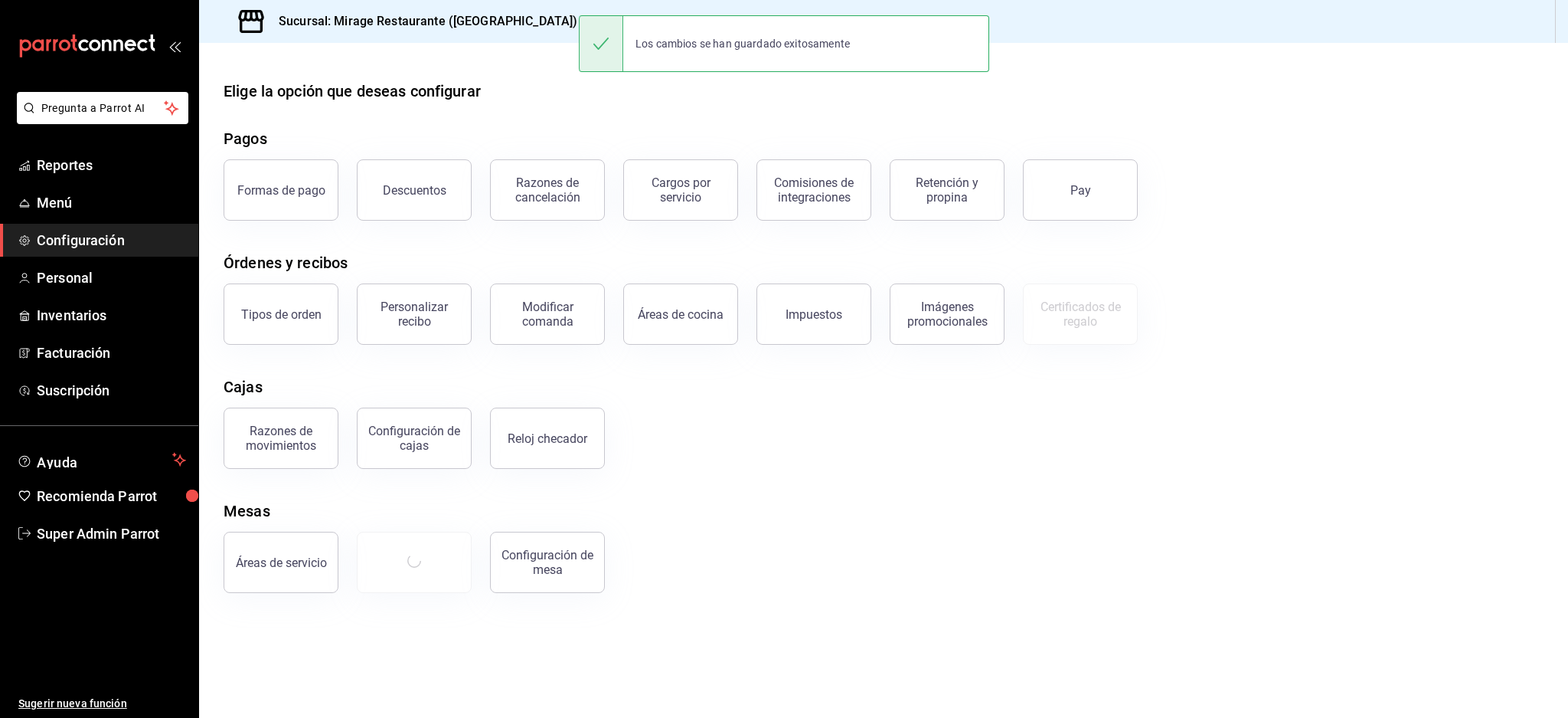
click at [761, 672] on main "Elige la opción que deseas configurar Pagos Formas de pago Descuentos Razones d…" at bounding box center [884, 380] width 1370 height 674
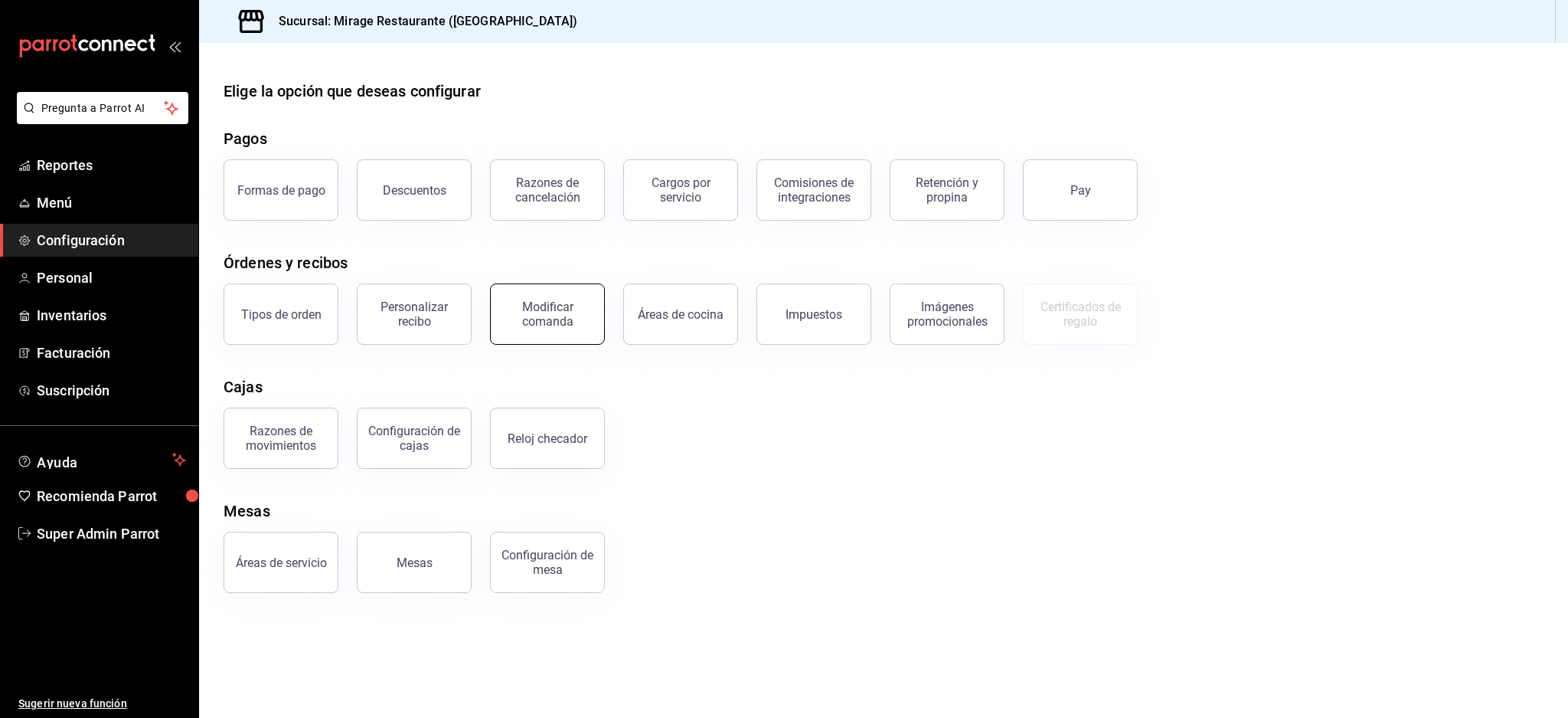
click at [561, 344] on div "Modificar comanda" at bounding box center [539, 304] width 133 height 79
click at [563, 328] on button "Modificar comanda" at bounding box center [547, 314] width 115 height 61
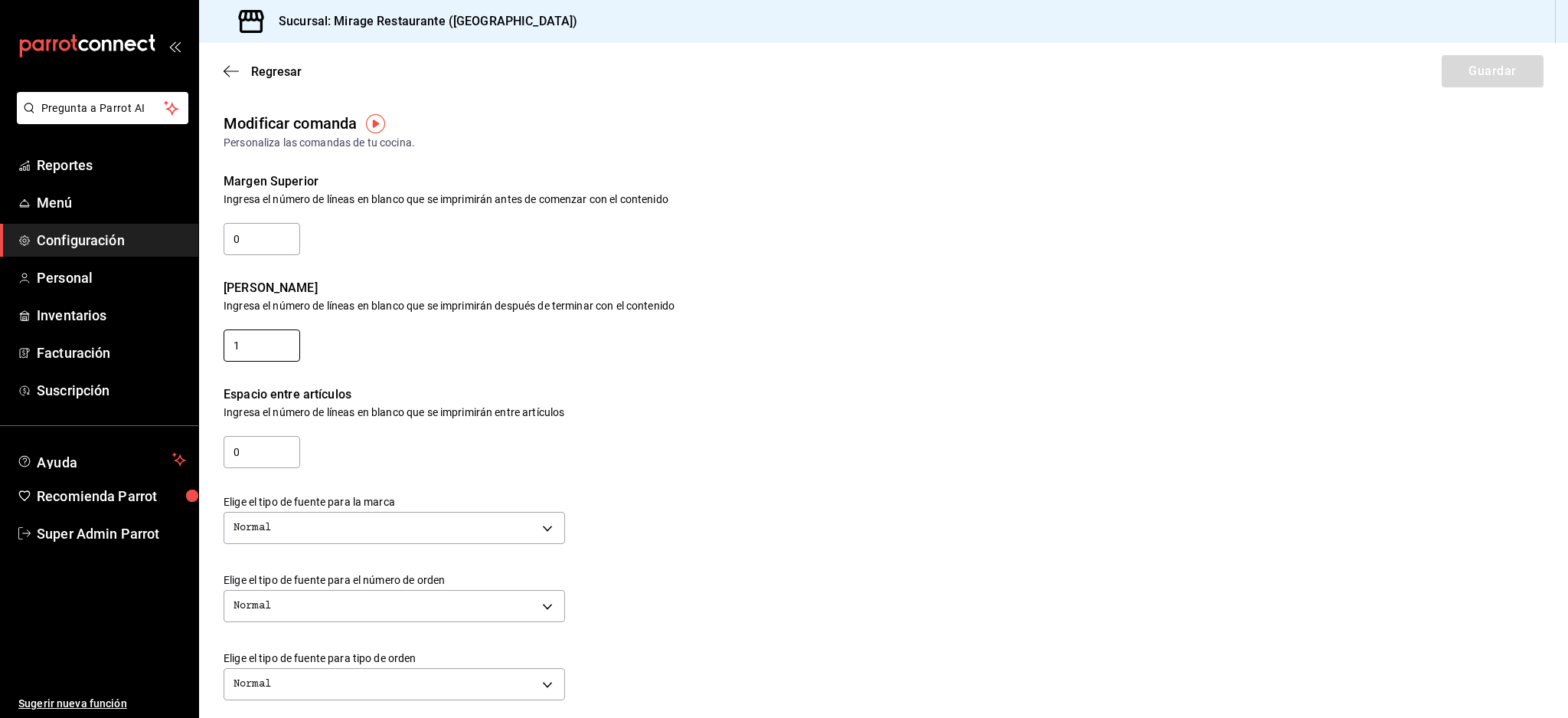
click at [270, 341] on input "1" at bounding box center [261, 345] width 76 height 32
drag, startPoint x: 271, startPoint y: 340, endPoint x: 145, endPoint y: 339, distance: 126.0
click at [145, 339] on div "Pregunta a Parrot AI Reportes Menú Configuración Personal Inventarios Facturaci…" at bounding box center [784, 359] width 1568 height 718
click at [259, 340] on input "0" at bounding box center [261, 345] width 76 height 32
drag, startPoint x: 250, startPoint y: 351, endPoint x: 138, endPoint y: 343, distance: 112.3
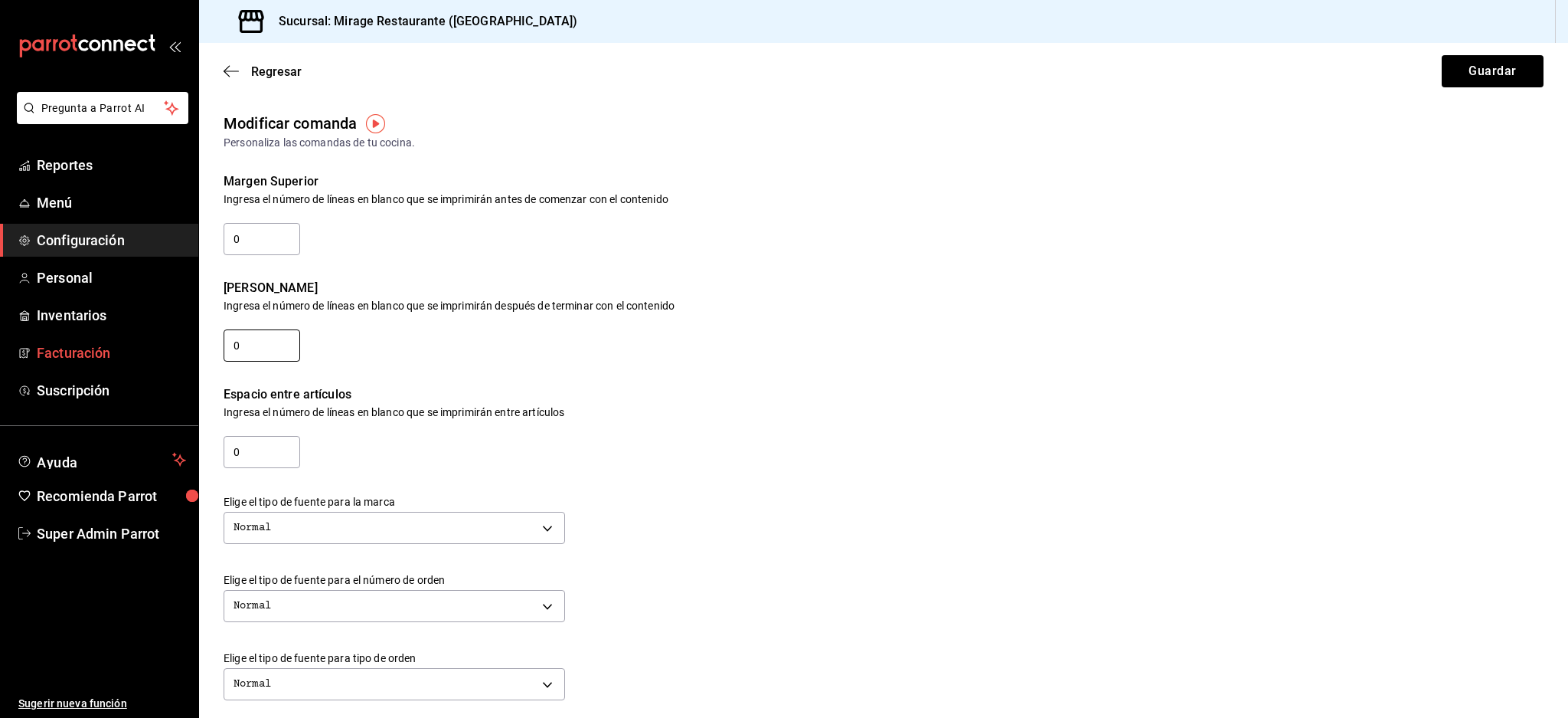
click at [138, 343] on div "Pregunta a Parrot AI Reportes Menú Configuración Personal Inventarios Facturaci…" at bounding box center [784, 359] width 1568 height 718
type input "1"
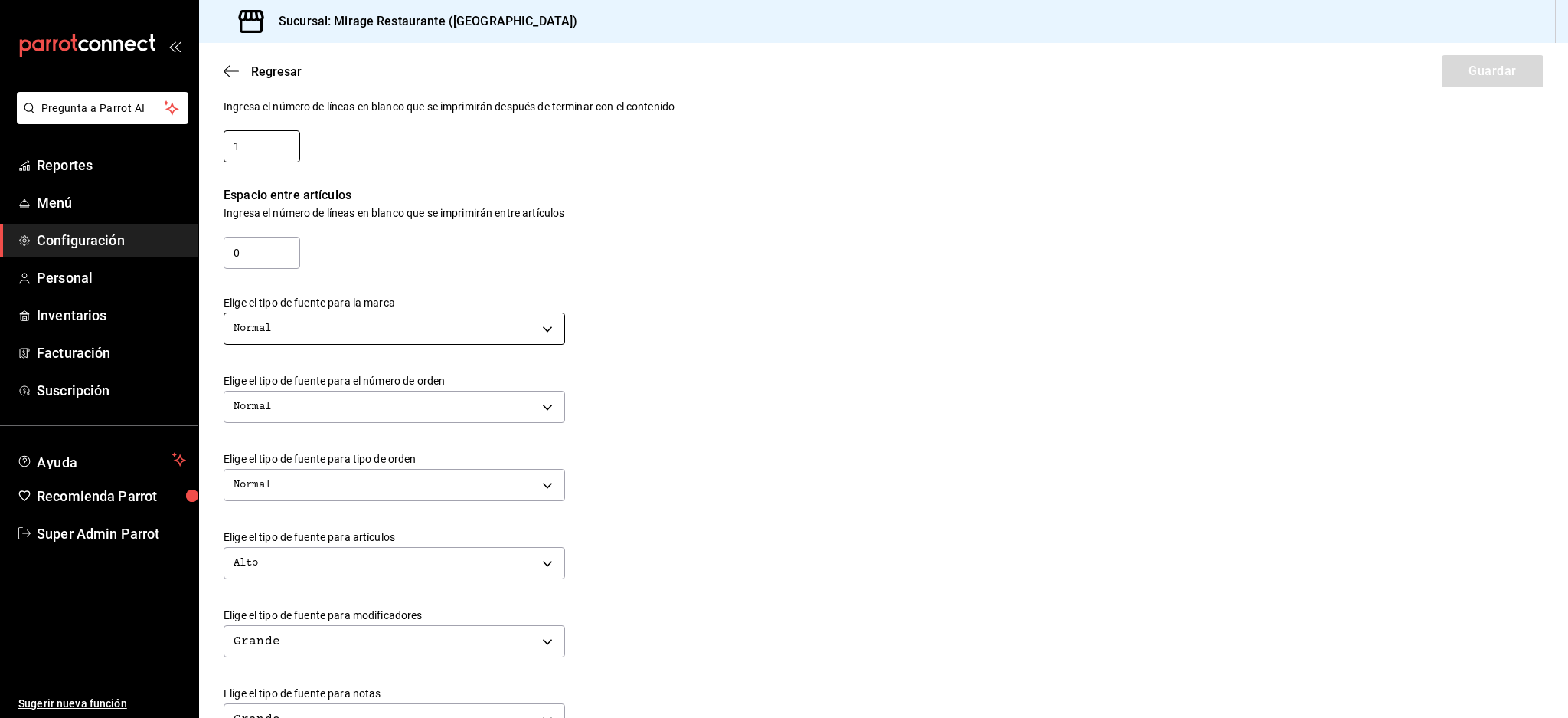
scroll to position [300, 0]
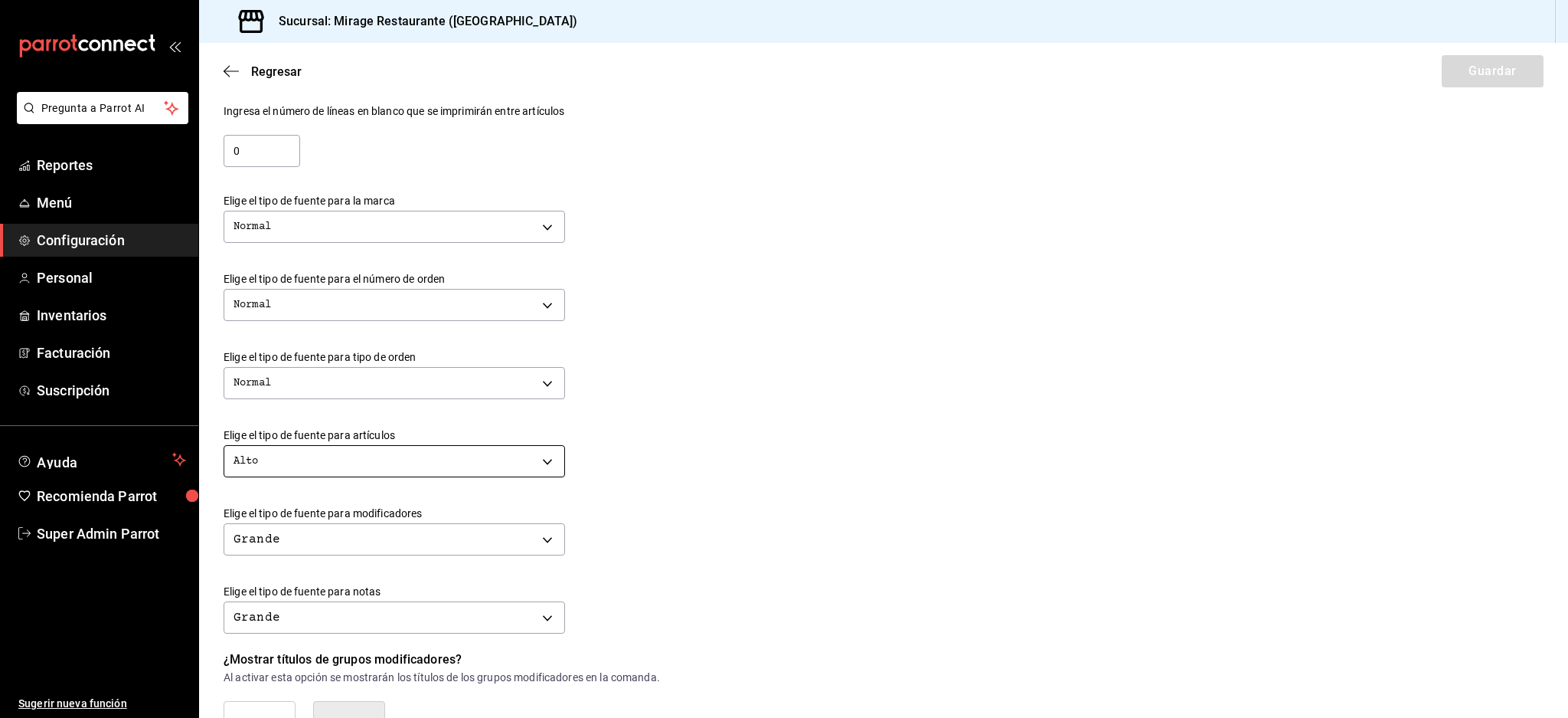
click at [479, 462] on body "Pregunta a Parrot AI Reportes Menú Configuración Personal Inventarios Facturaci…" at bounding box center [784, 359] width 1568 height 718
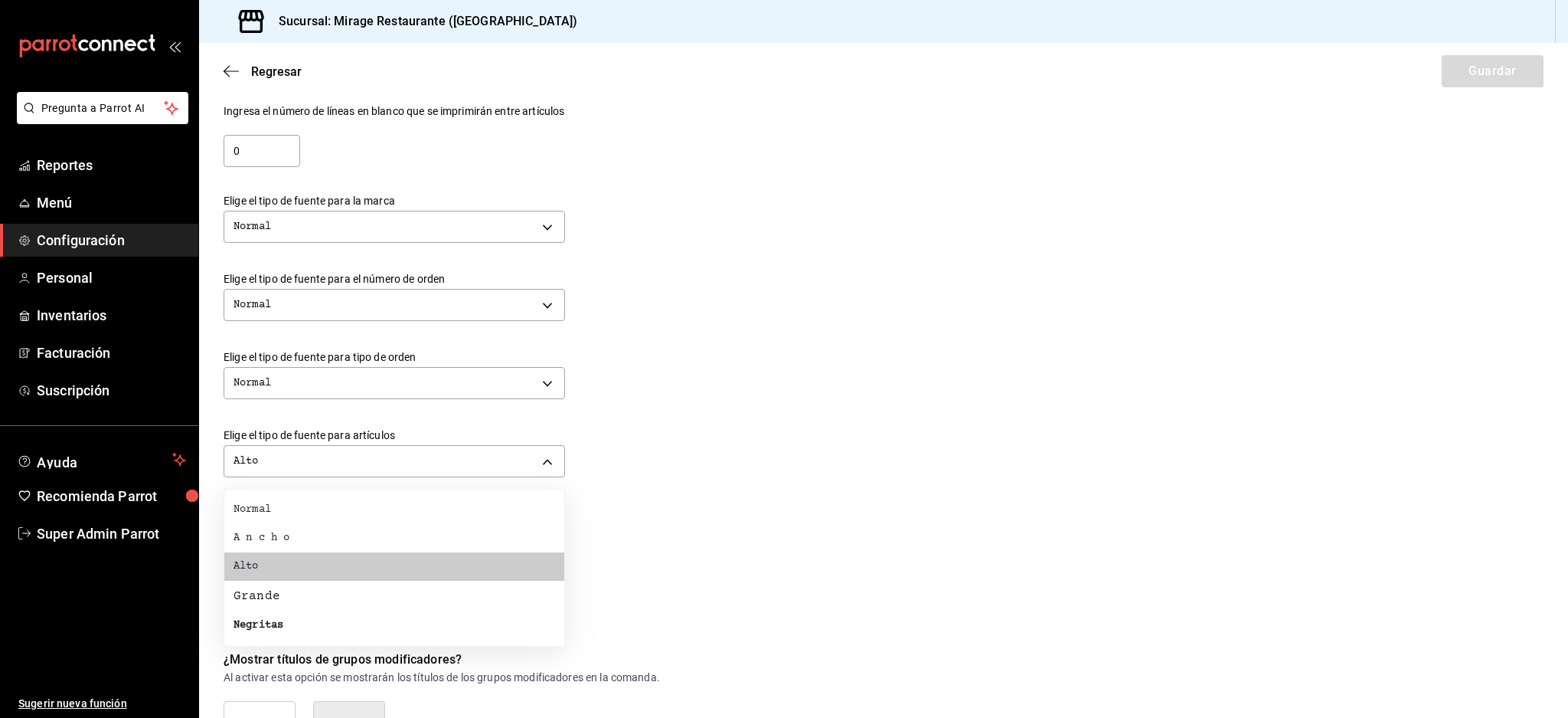
click at [286, 630] on li "Negritas" at bounding box center [394, 625] width 340 height 29
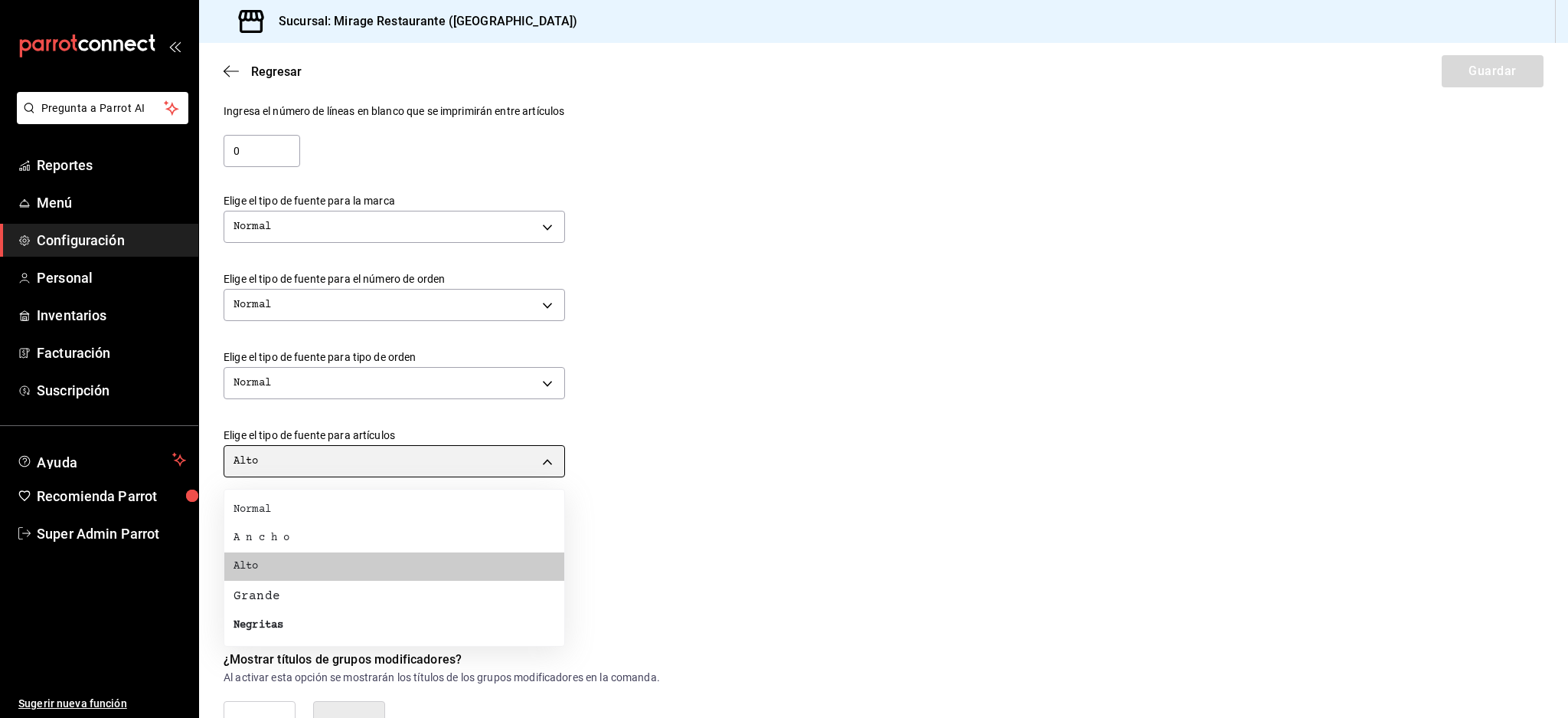
type input "BOLD"
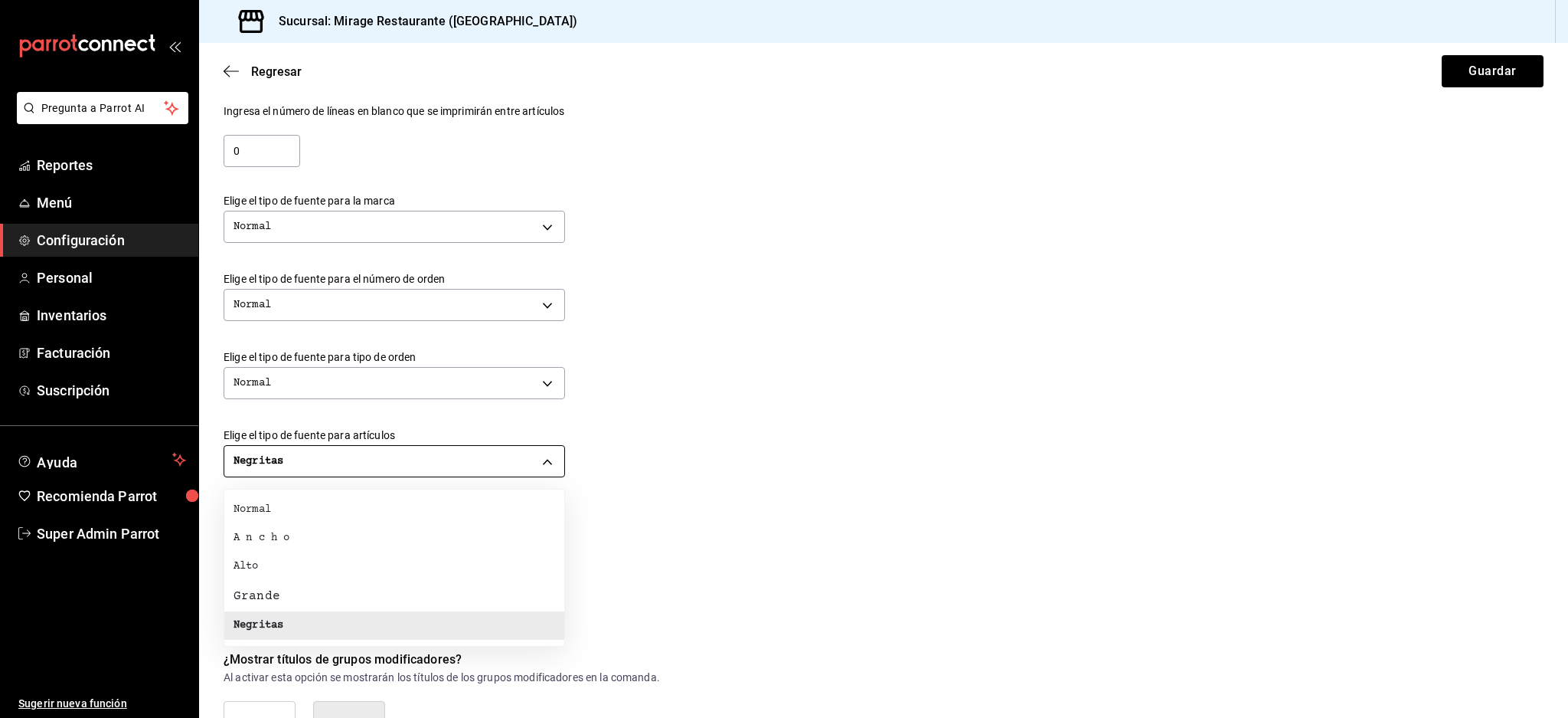
click at [457, 465] on body "Pregunta a Parrot AI Reportes Menú Configuración Personal Inventarios Facturaci…" at bounding box center [784, 359] width 1568 height 718
click at [954, 502] on div at bounding box center [784, 359] width 1568 height 718
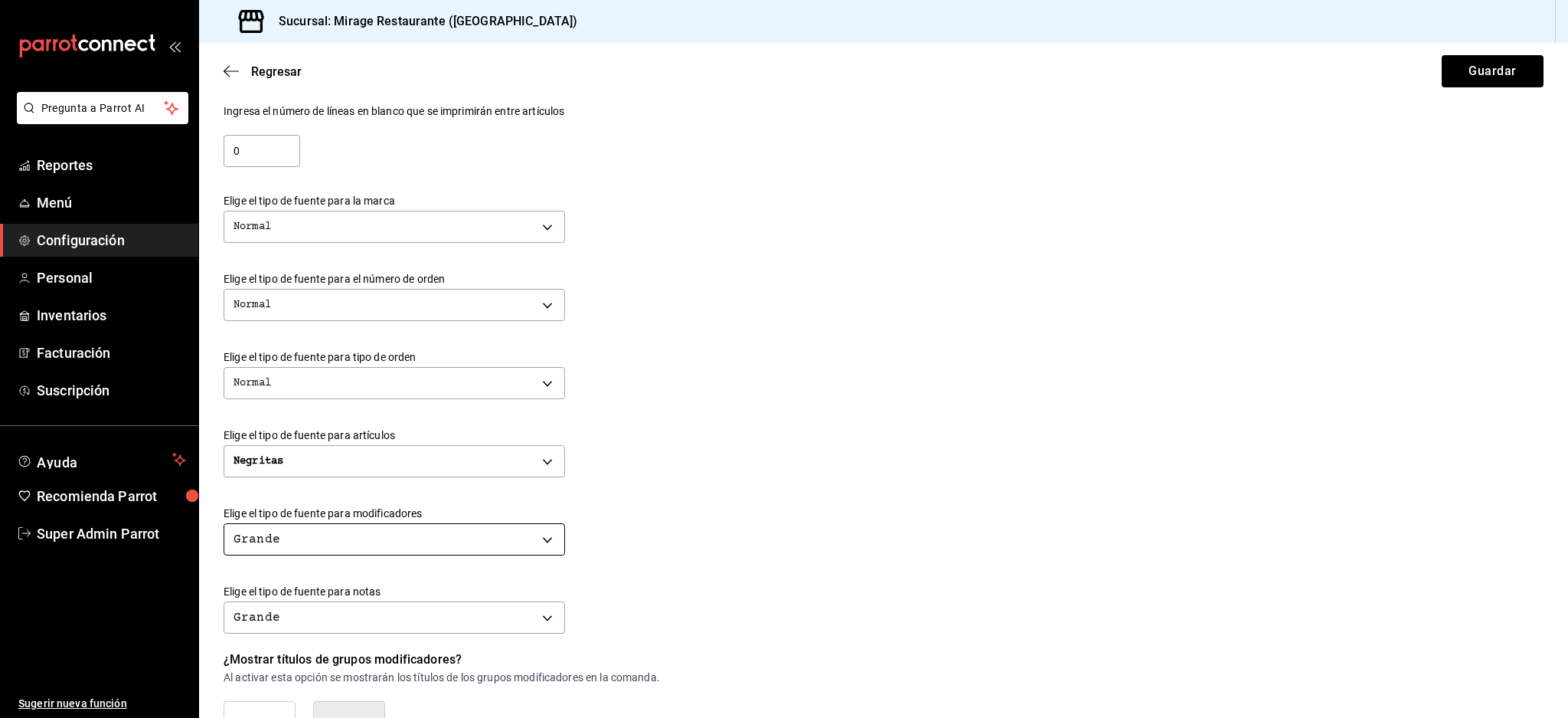
click at [394, 531] on body "Pregunta a Parrot AI Reportes Menú Configuración Personal Inventarios Facturaci…" at bounding box center [784, 359] width 1568 height 718
click at [763, 533] on div at bounding box center [784, 359] width 1568 height 718
click at [1478, 81] on button "Guardar" at bounding box center [1493, 71] width 102 height 32
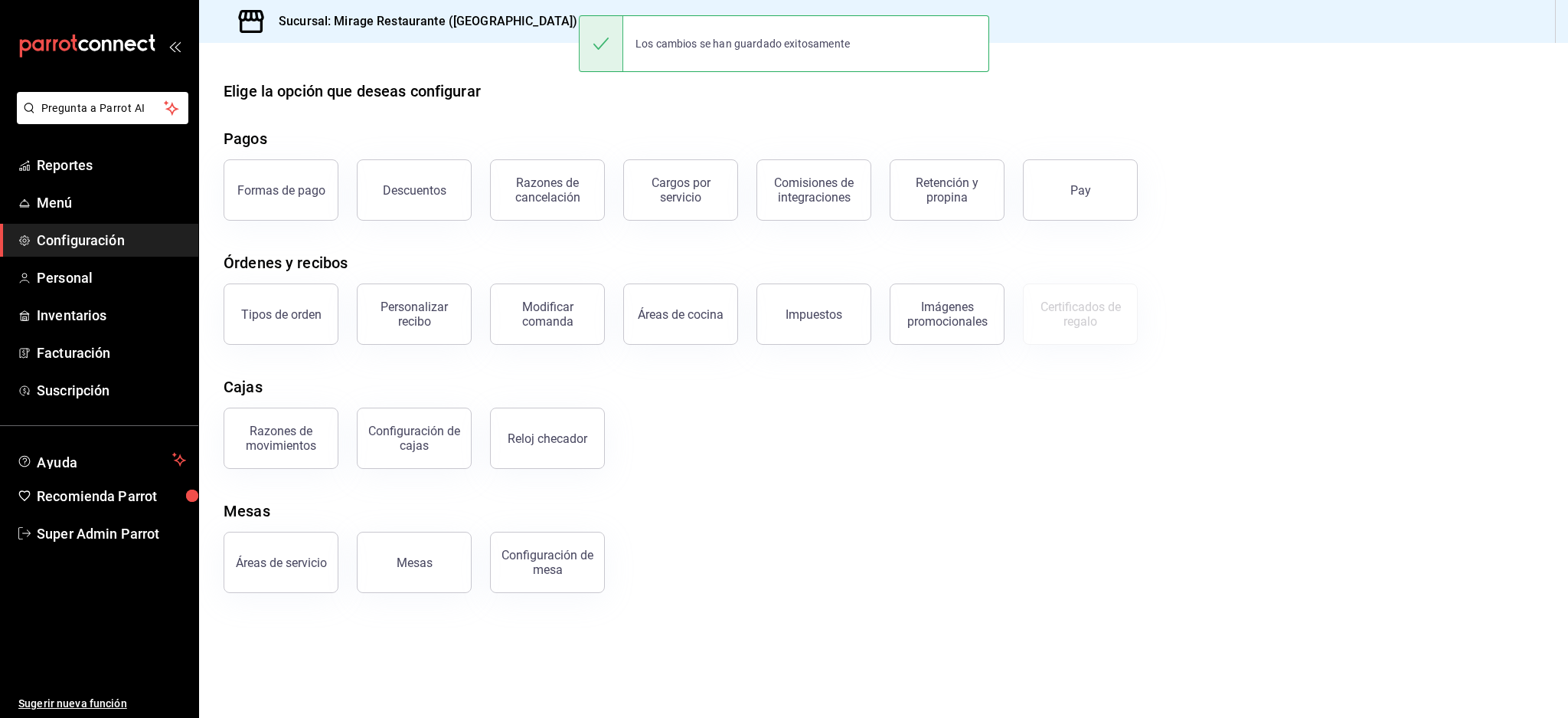
click at [900, 461] on div "Razones de movimientos Configuración [PERSON_NAME] Reloj checador" at bounding box center [875, 428] width 1339 height 79
click at [518, 290] on button "Modificar comanda" at bounding box center [547, 314] width 115 height 61
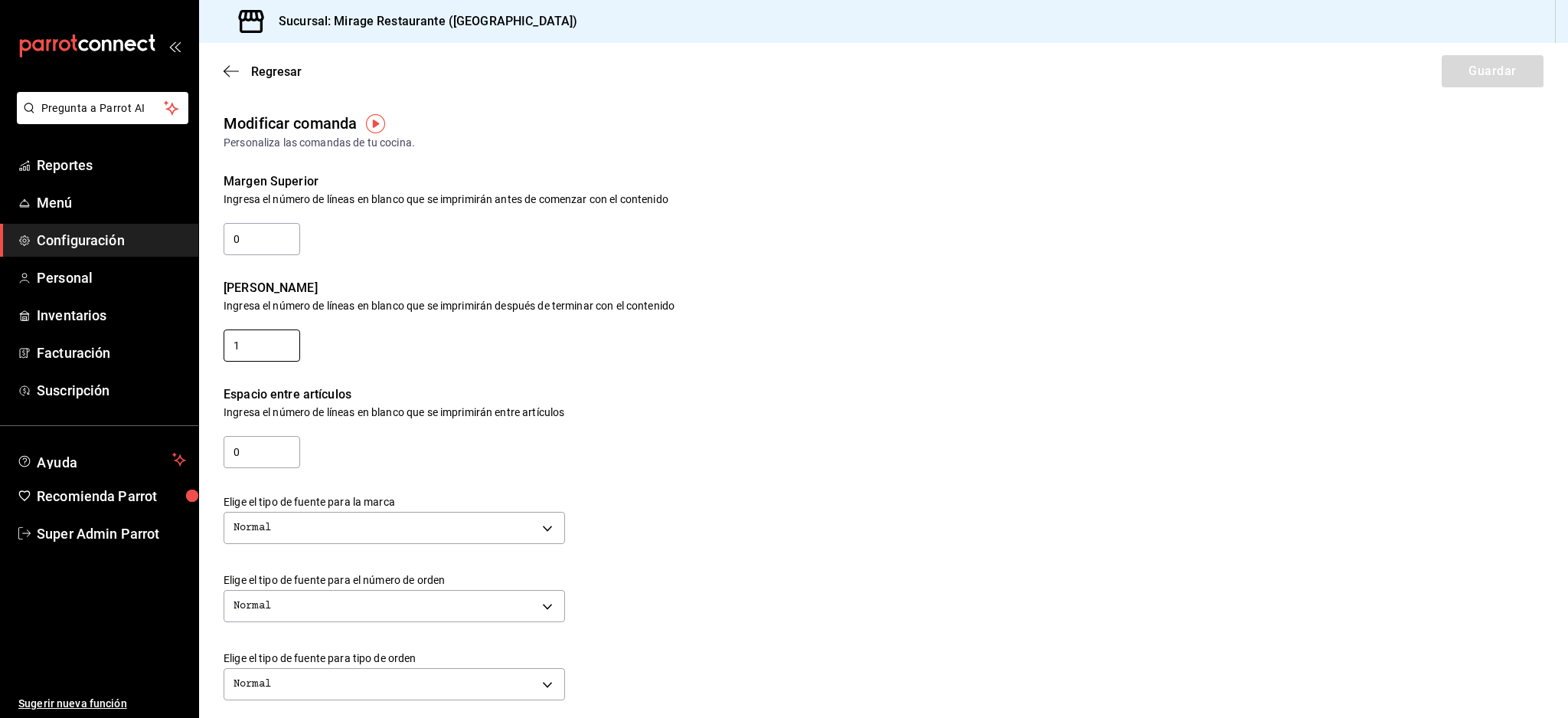
click at [266, 351] on input "1" at bounding box center [261, 345] width 76 height 32
drag, startPoint x: 281, startPoint y: 242, endPoint x: 0, endPoint y: 230, distance: 281.3
click at [0, 230] on div "Pregunta a Parrot AI Reportes Menú Configuración Personal Inventarios Facturaci…" at bounding box center [784, 359] width 1568 height 718
drag, startPoint x: 225, startPoint y: 450, endPoint x: 234, endPoint y: 449, distance: 9.1
click at [224, 449] on input "0" at bounding box center [261, 451] width 76 height 32
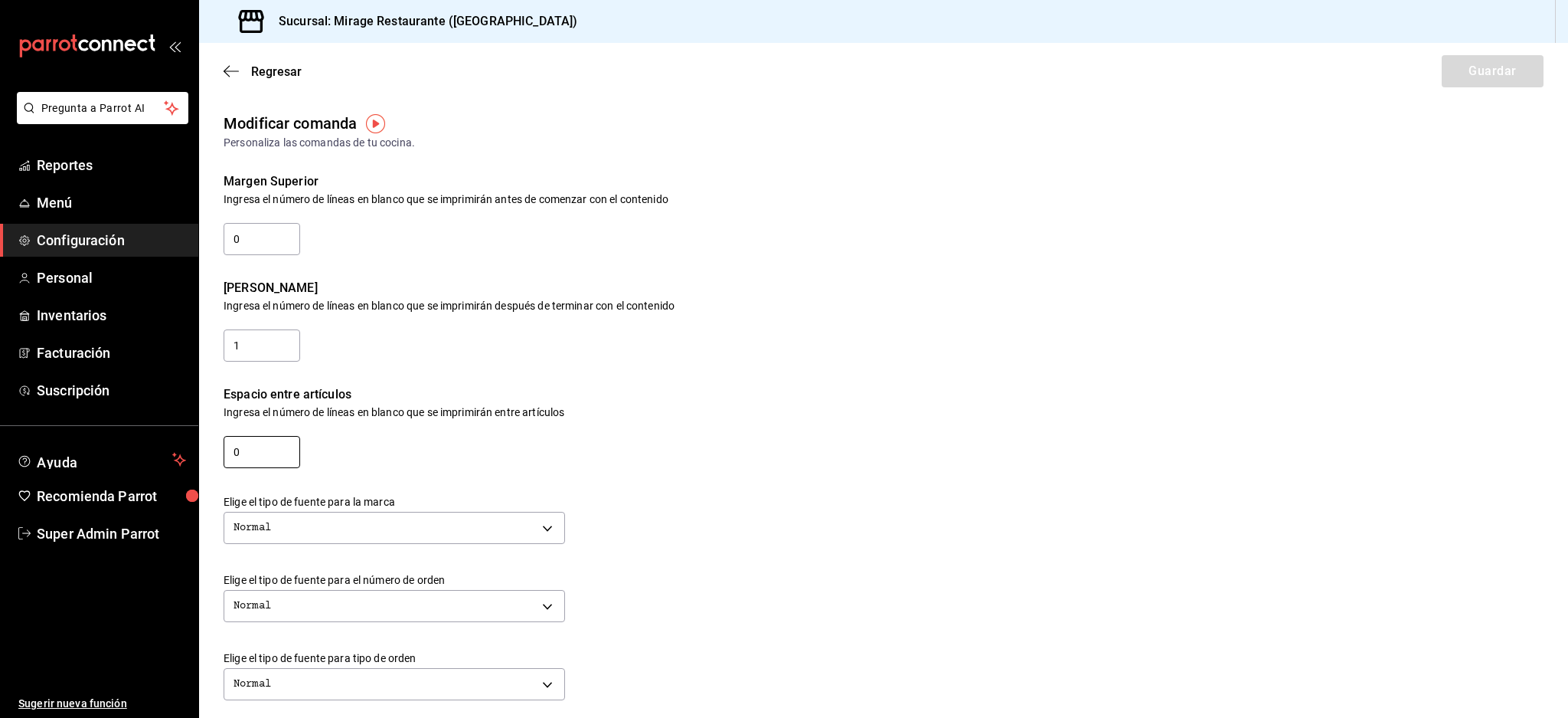
click at [264, 449] on input "0" at bounding box center [261, 451] width 76 height 32
drag, startPoint x: 237, startPoint y: 341, endPoint x: 0, endPoint y: 341, distance: 237.0
click at [0, 341] on div "Pregunta a Parrot AI Reportes Menú Configuración Personal Inventarios Facturaci…" at bounding box center [784, 359] width 1568 height 718
type input "3"
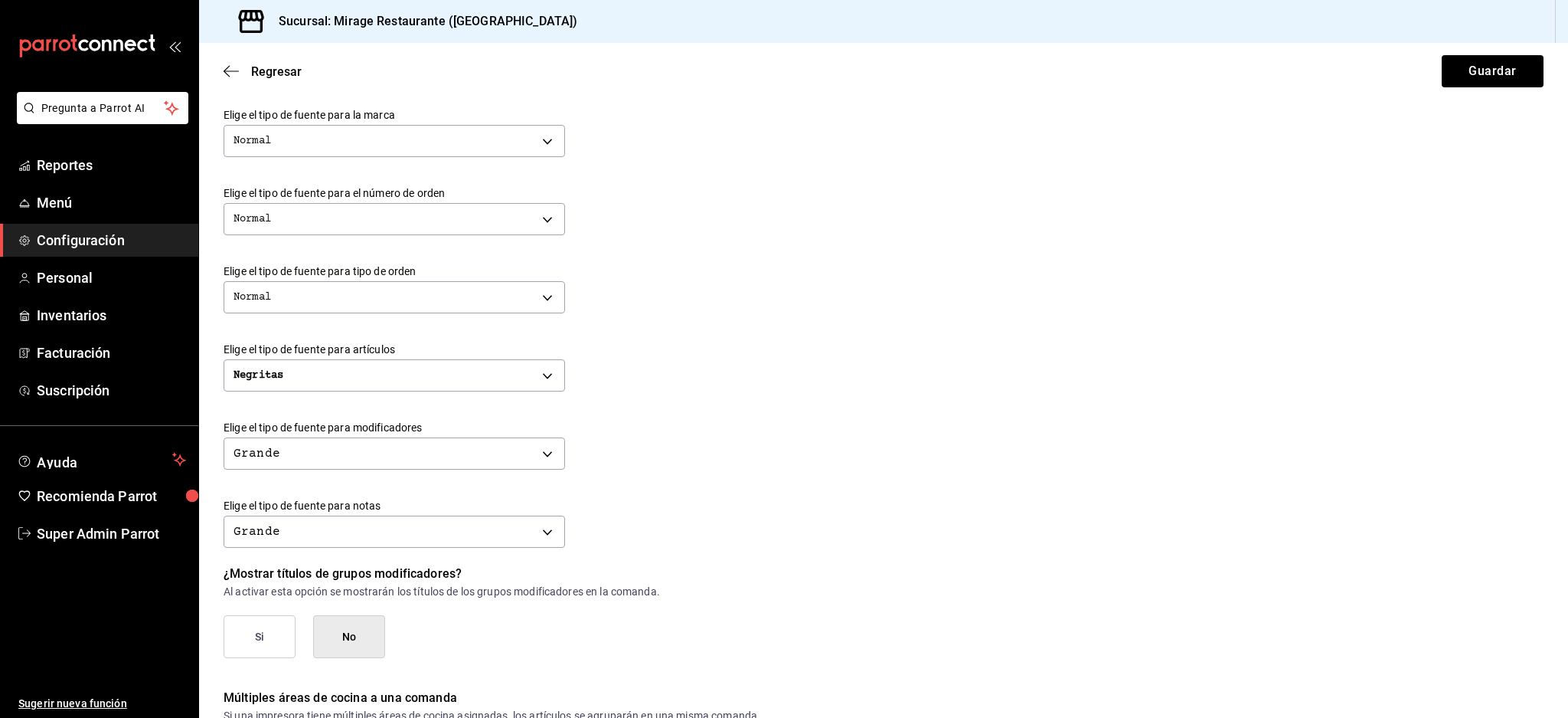
scroll to position [409, 0]
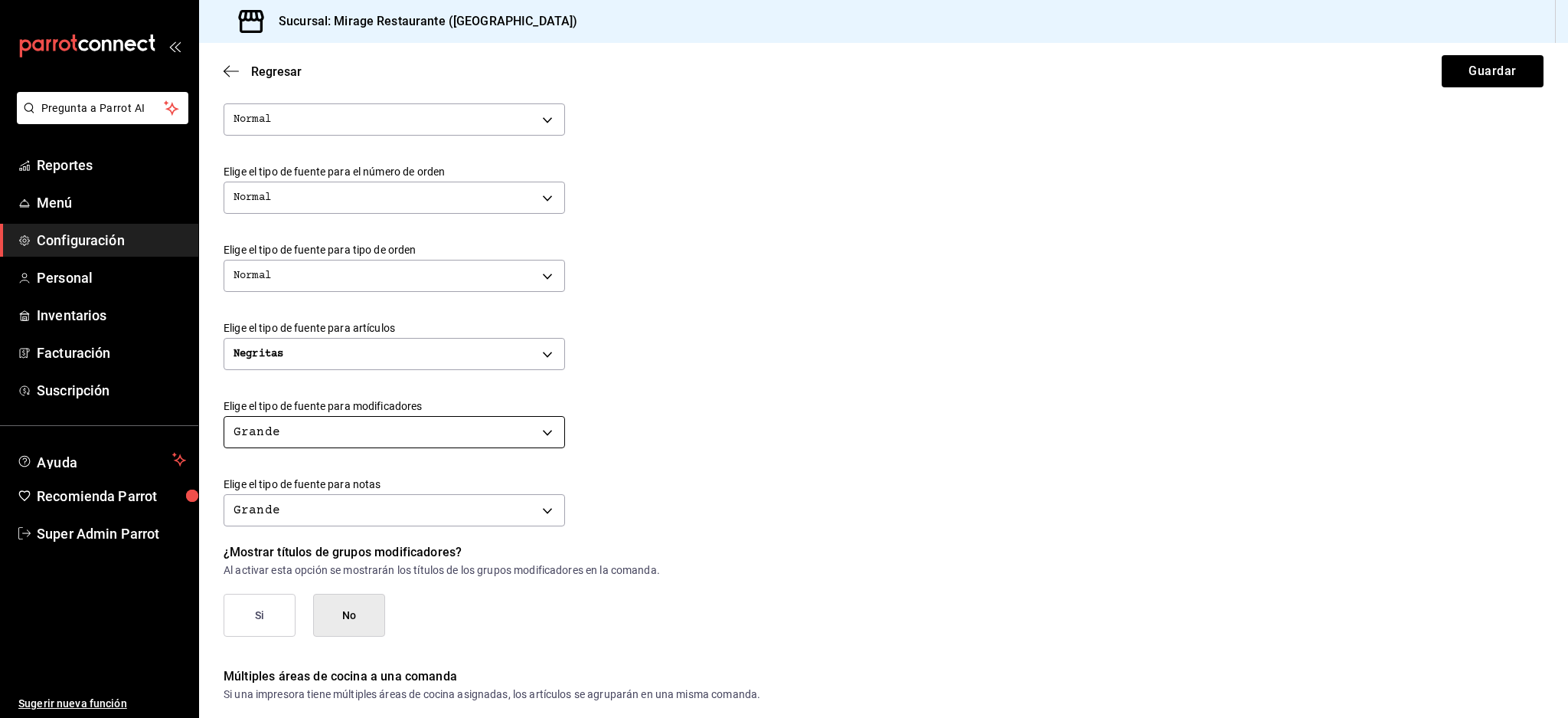
click at [476, 435] on body "Pregunta a Parrot AI Reportes Menú Configuración Personal Inventarios Facturaci…" at bounding box center [784, 359] width 1568 height 718
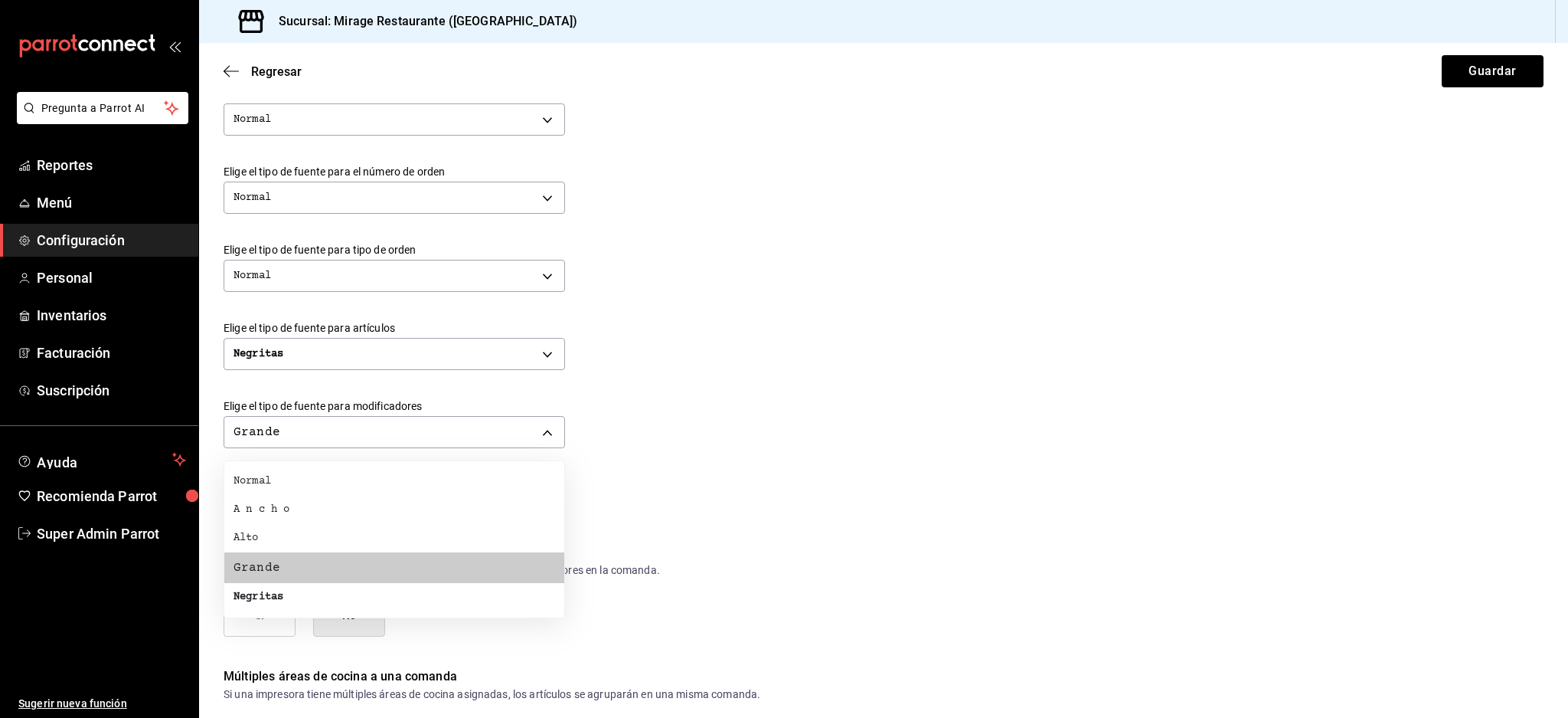
click at [304, 482] on li "Normal" at bounding box center [394, 481] width 340 height 29
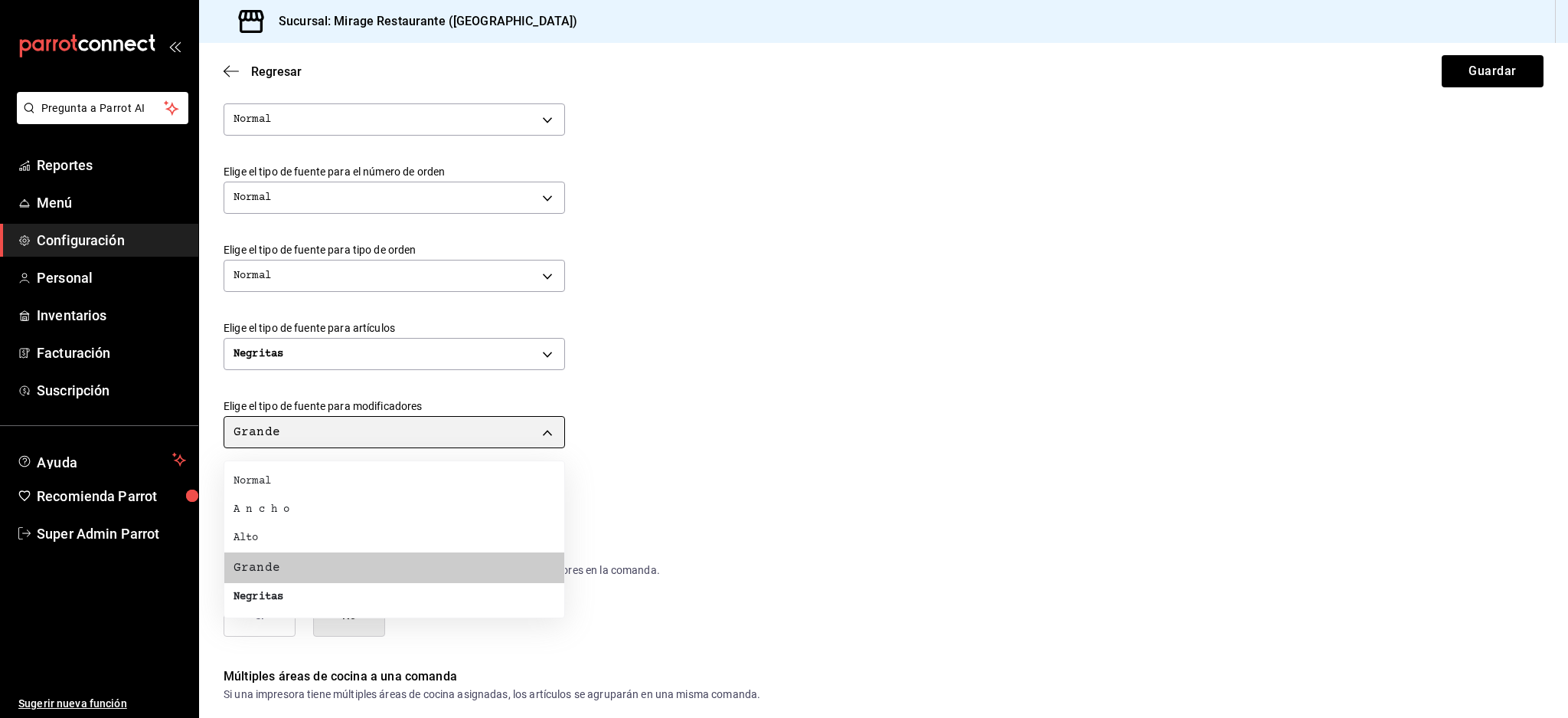
type input "NORMAL"
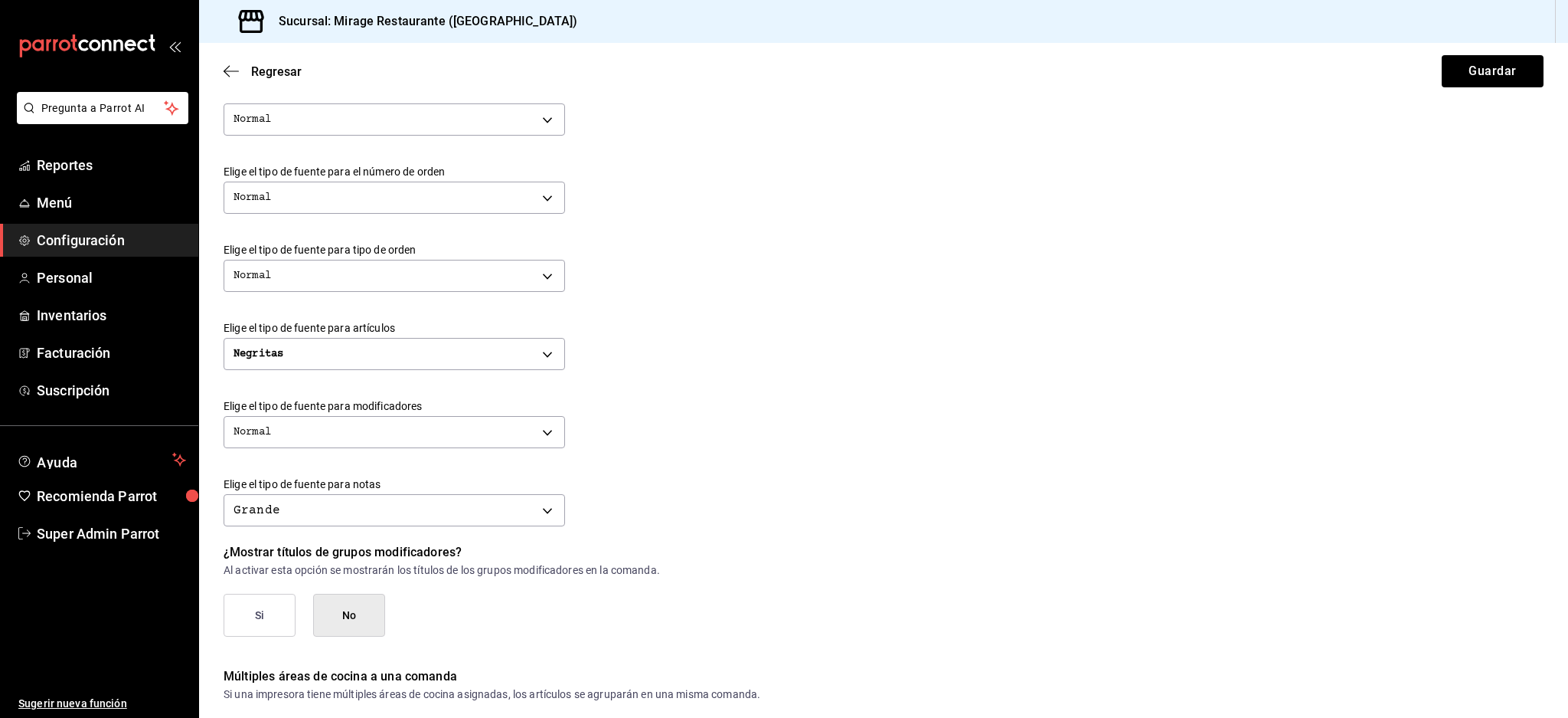
click at [470, 516] on body "Pregunta a Parrot AI Reportes Menú Configuración Personal Inventarios Facturaci…" at bounding box center [784, 359] width 1568 height 718
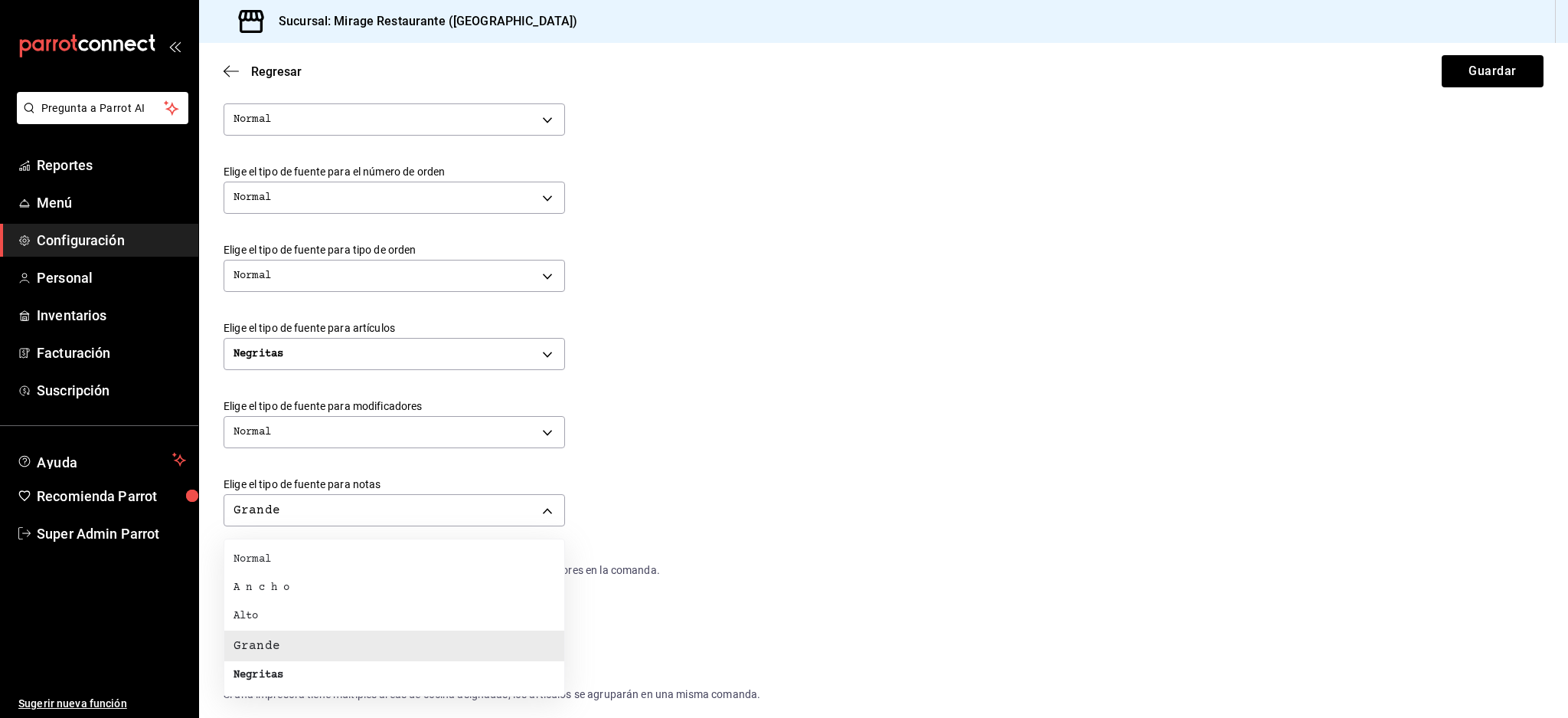
click at [329, 554] on li "Normal" at bounding box center [394, 559] width 340 height 29
type input "NORMAL"
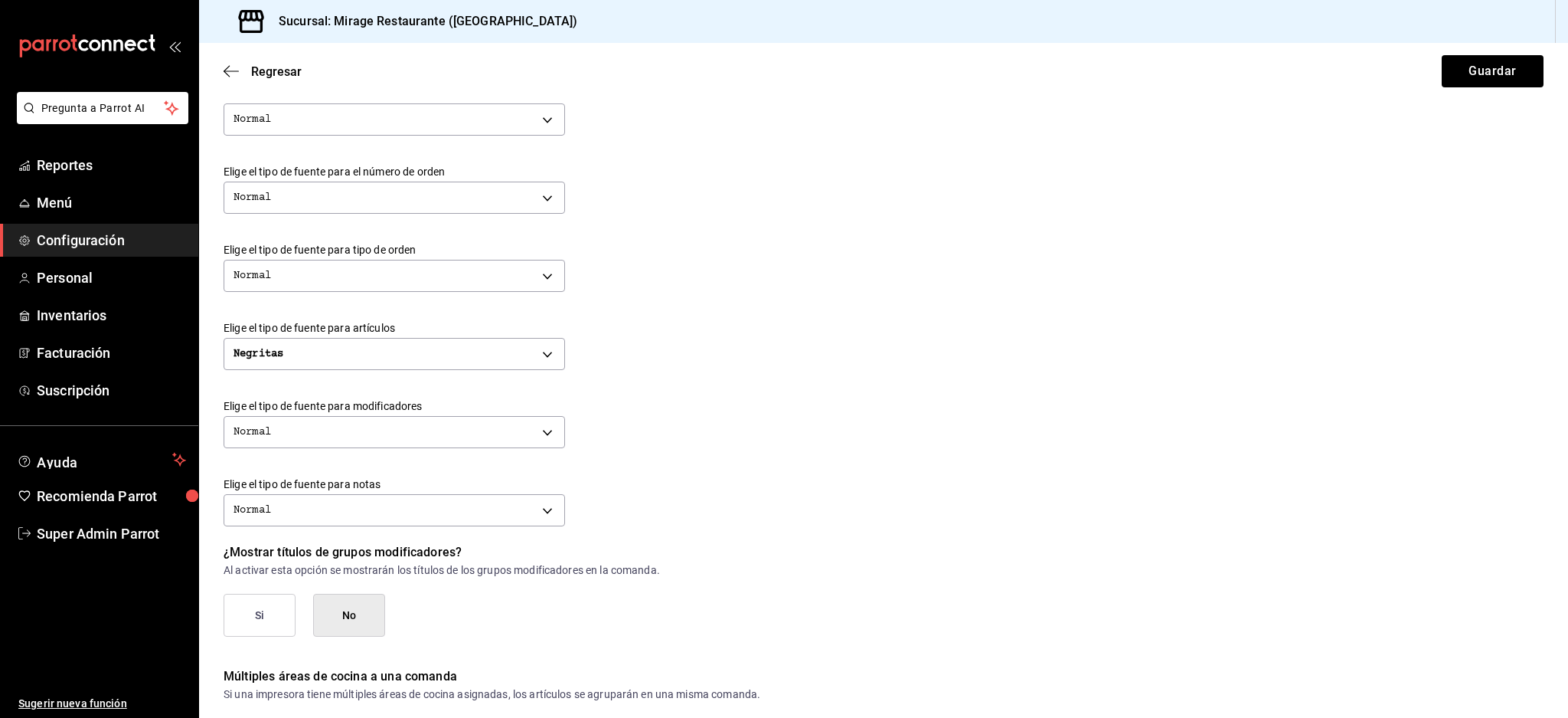
click at [1074, 539] on div "¿Mostrar títulos de grupos modificadores? Al activar esta opción se mostrarán l…" at bounding box center [869, 574] width 1351 height 124
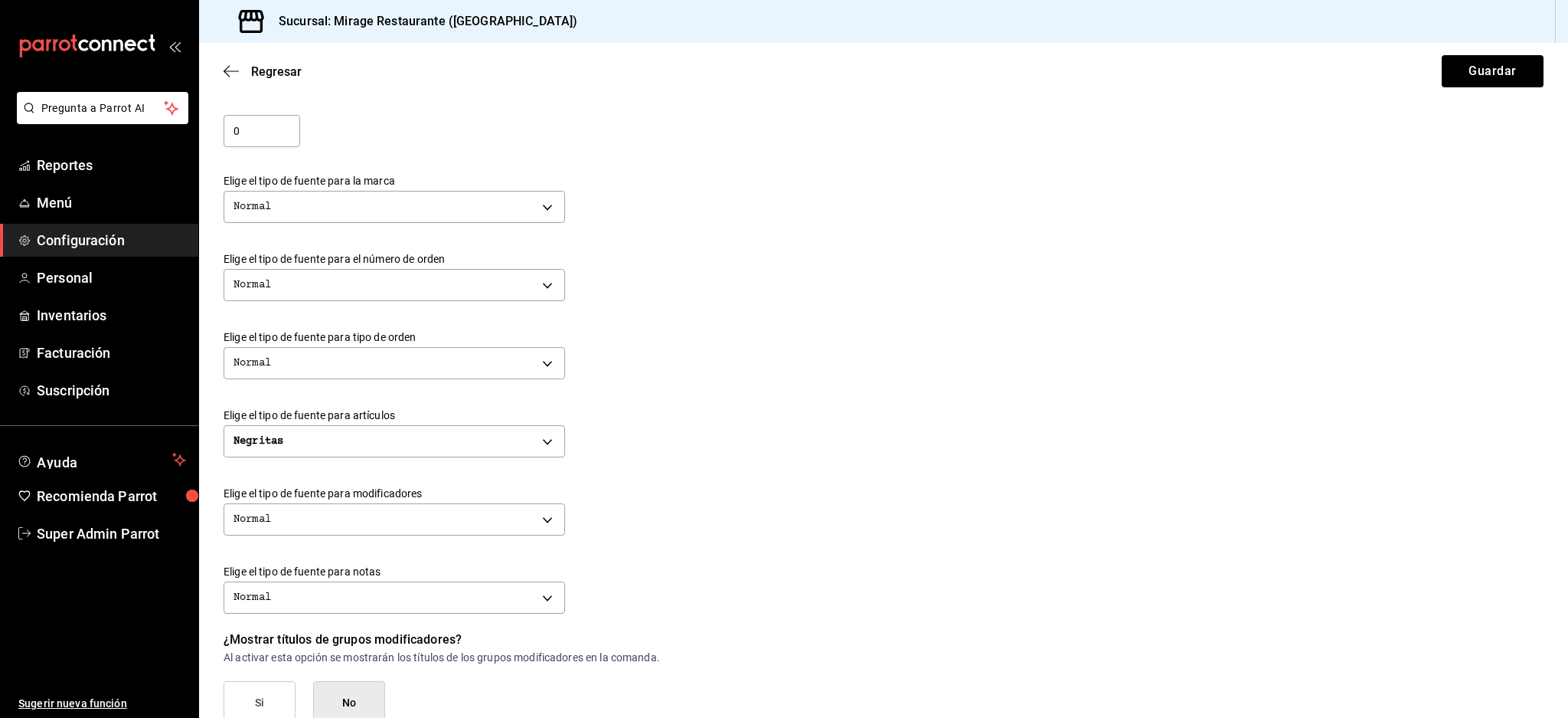
scroll to position [506, 0]
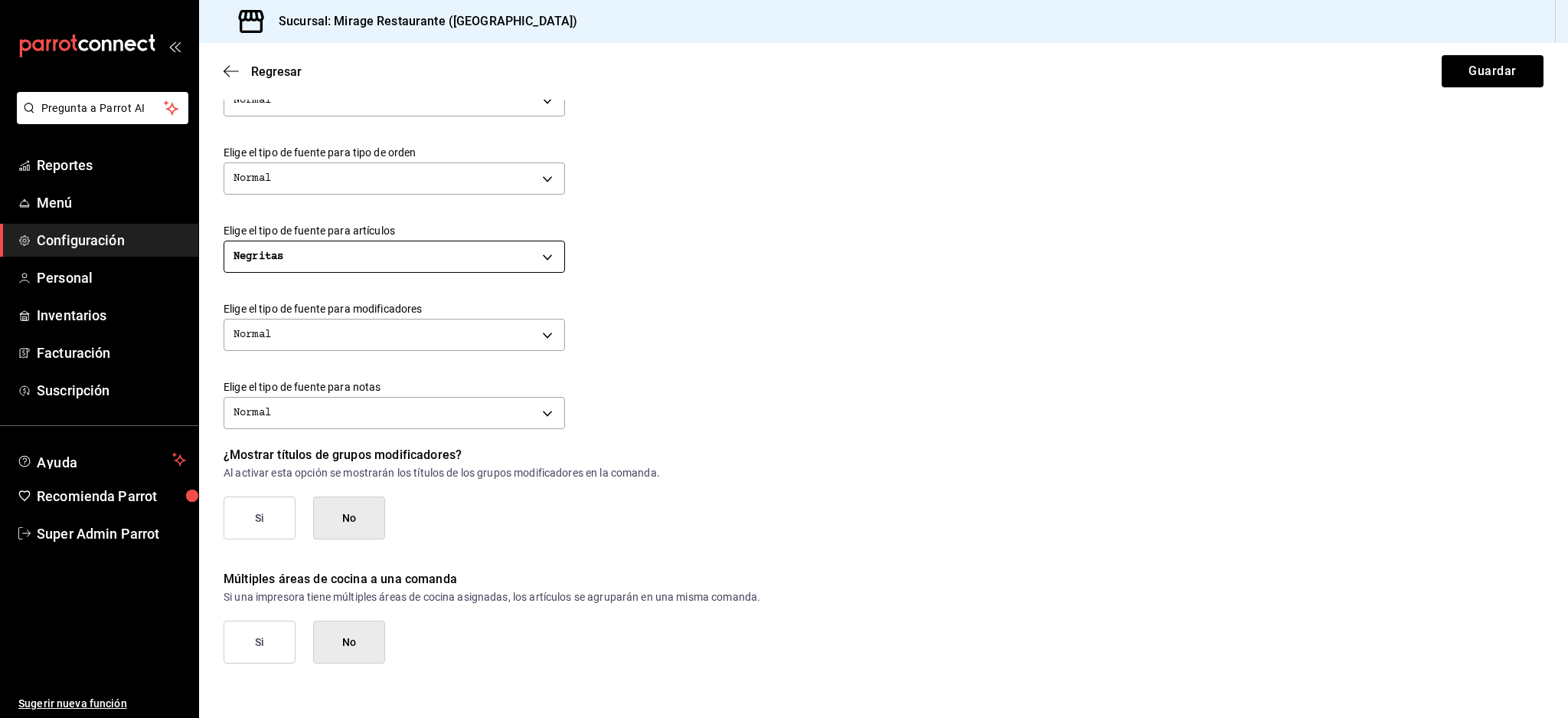
click at [396, 252] on body "Pregunta a Parrot AI Reportes Menú Configuración Personal Inventarios Facturaci…" at bounding box center [784, 359] width 1568 height 718
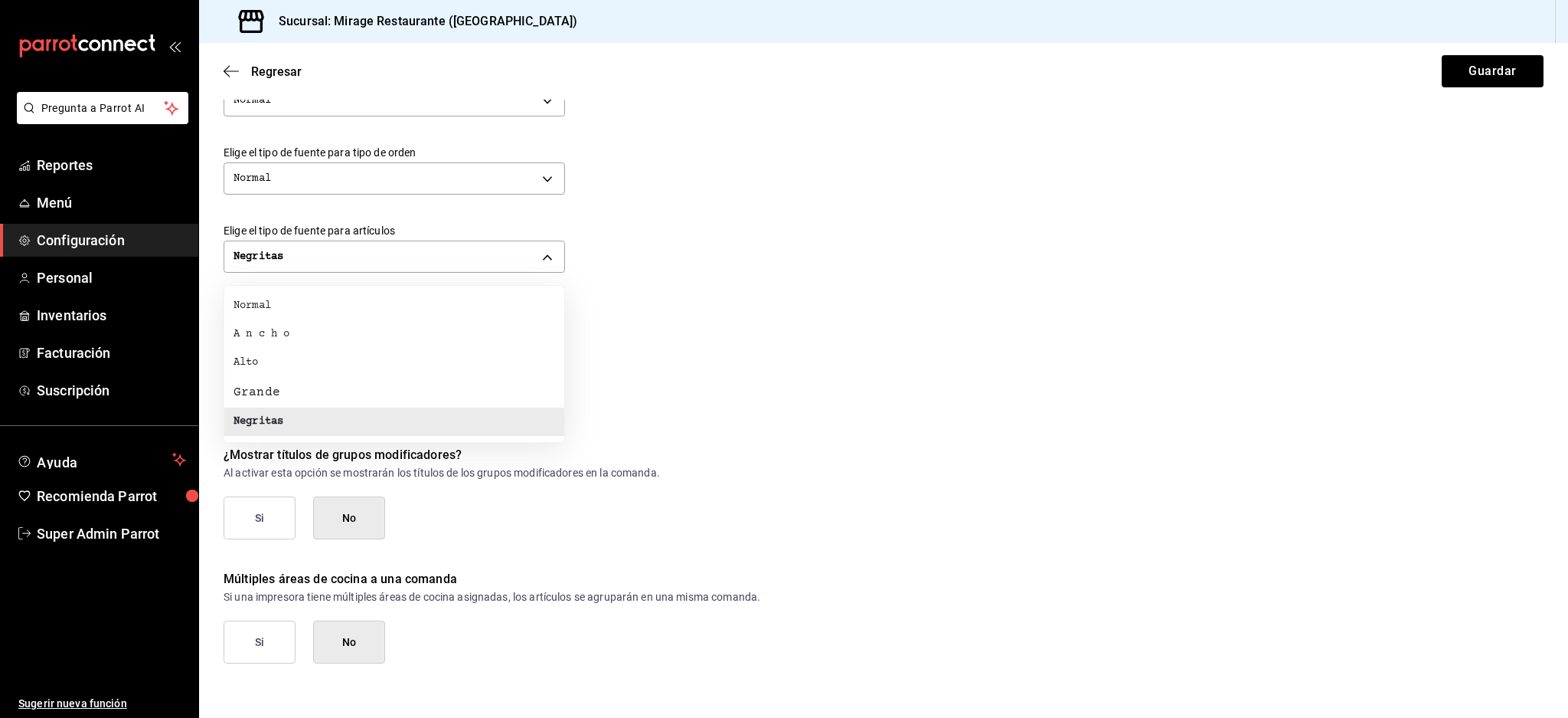
click at [358, 311] on li "Normal" at bounding box center [394, 305] width 340 height 29
type input "NORMAL"
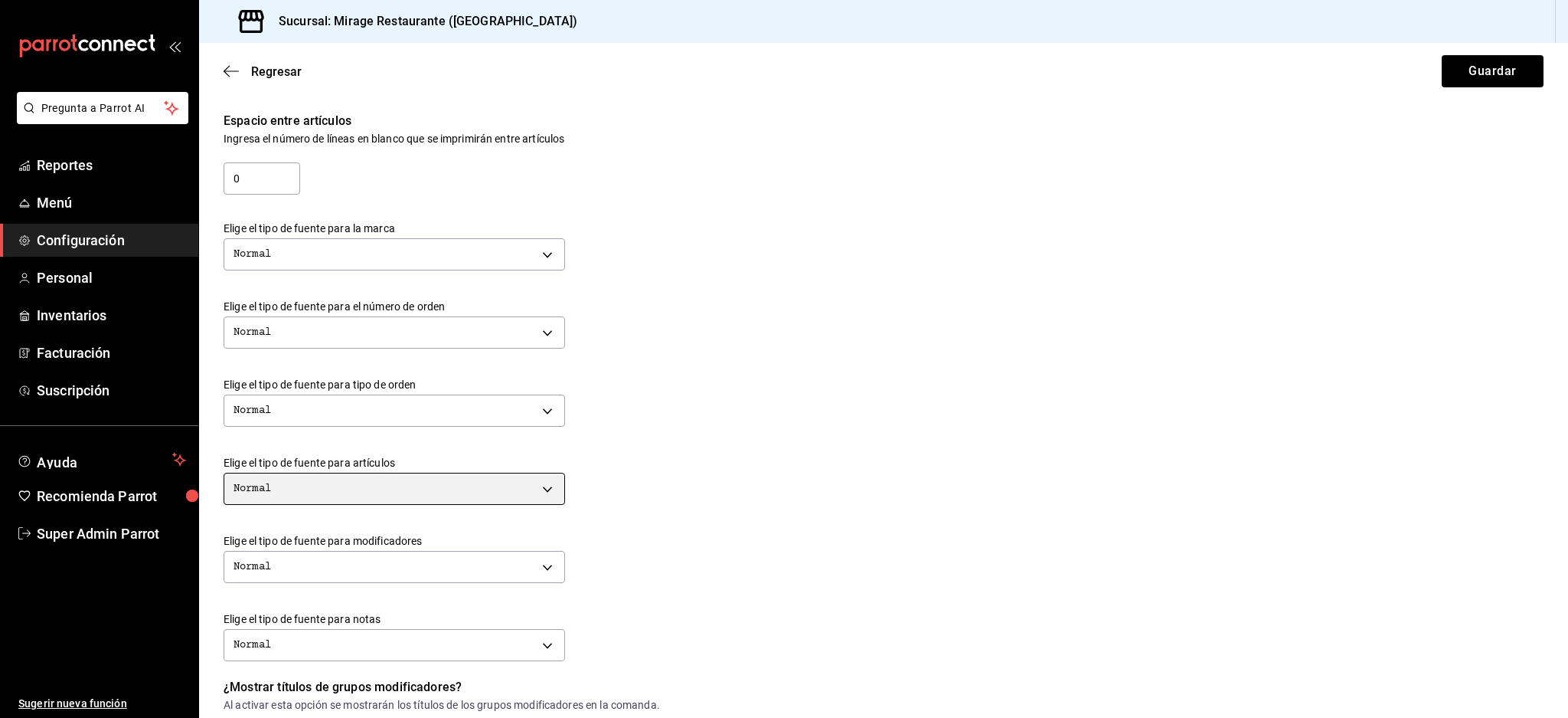
scroll to position [96, 0]
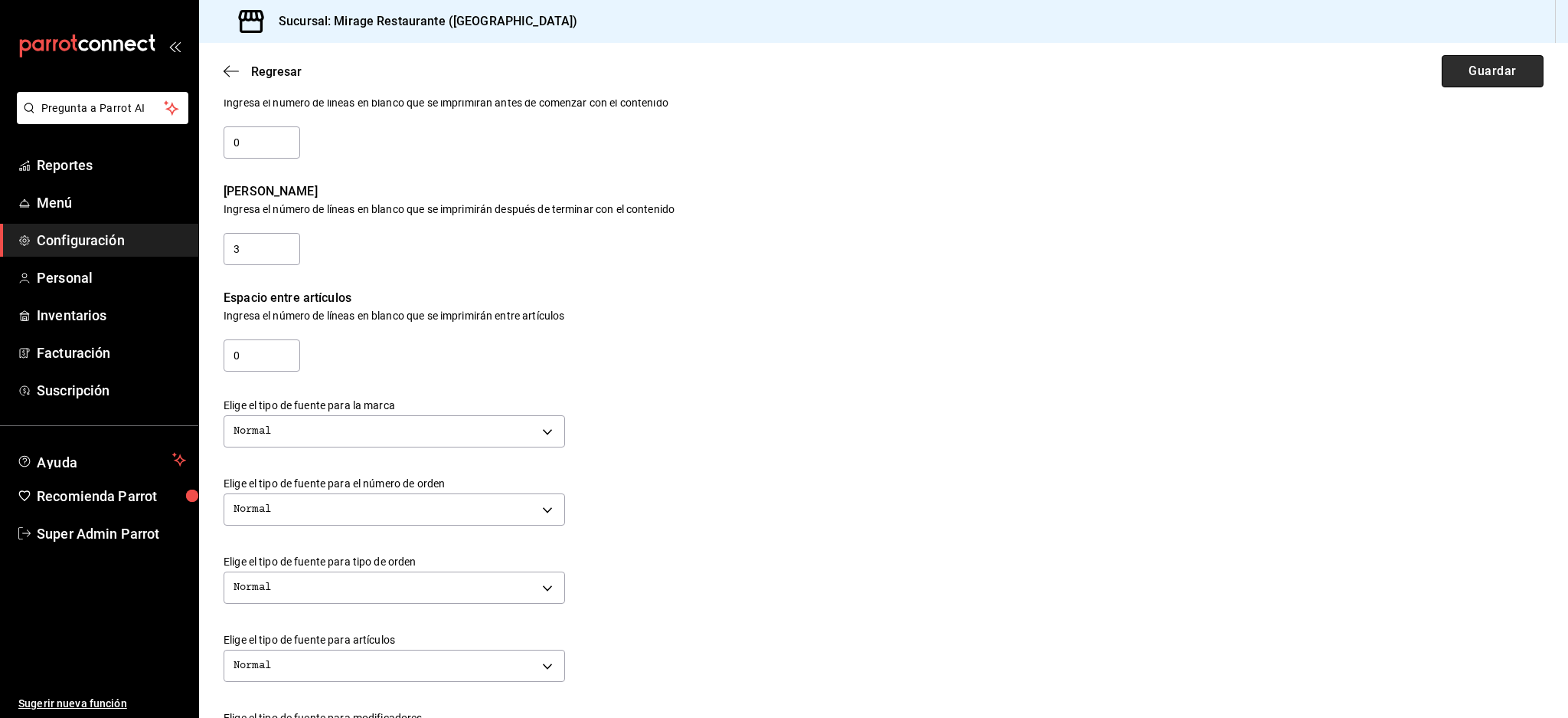
click at [1478, 66] on button "Guardar" at bounding box center [1493, 71] width 102 height 32
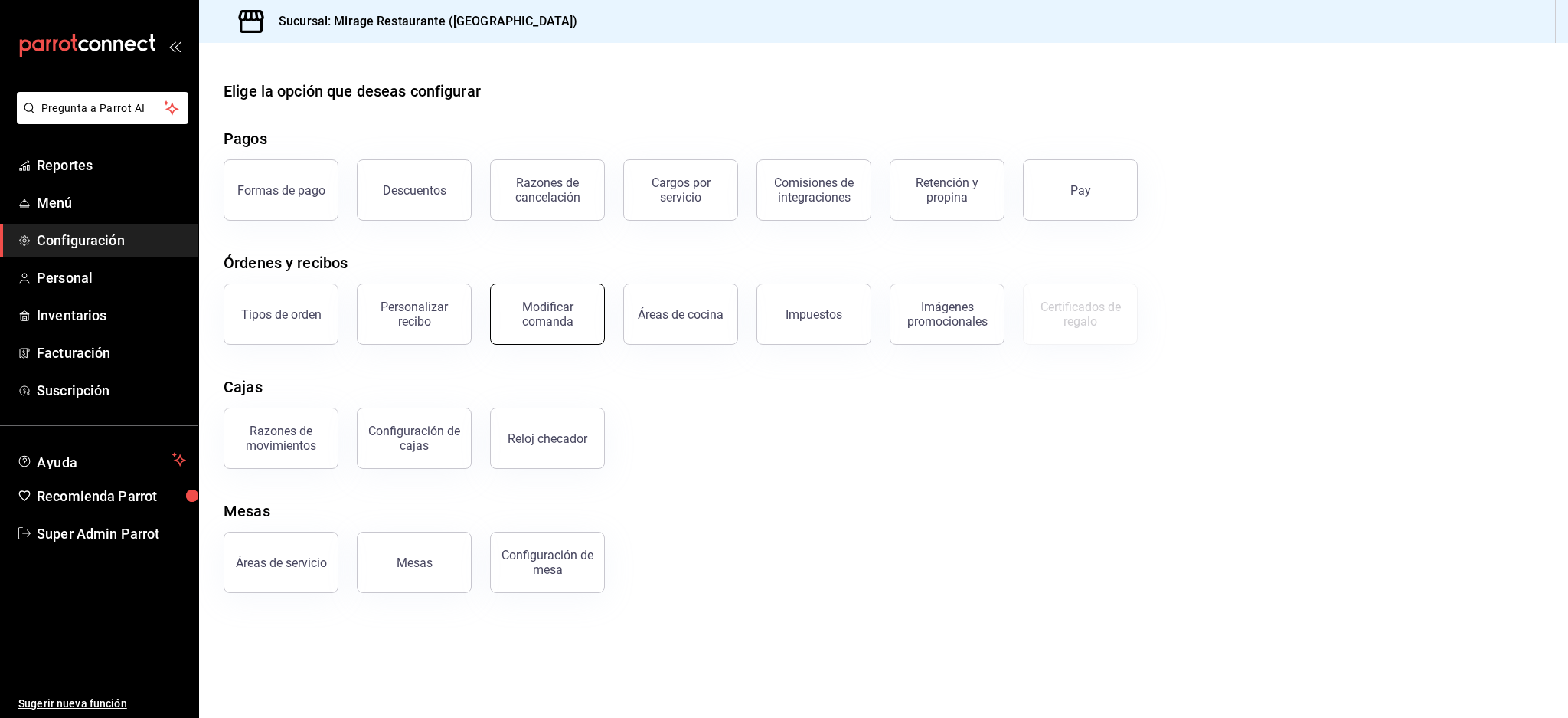
click at [521, 310] on div "Modificar comanda" at bounding box center [547, 313] width 95 height 29
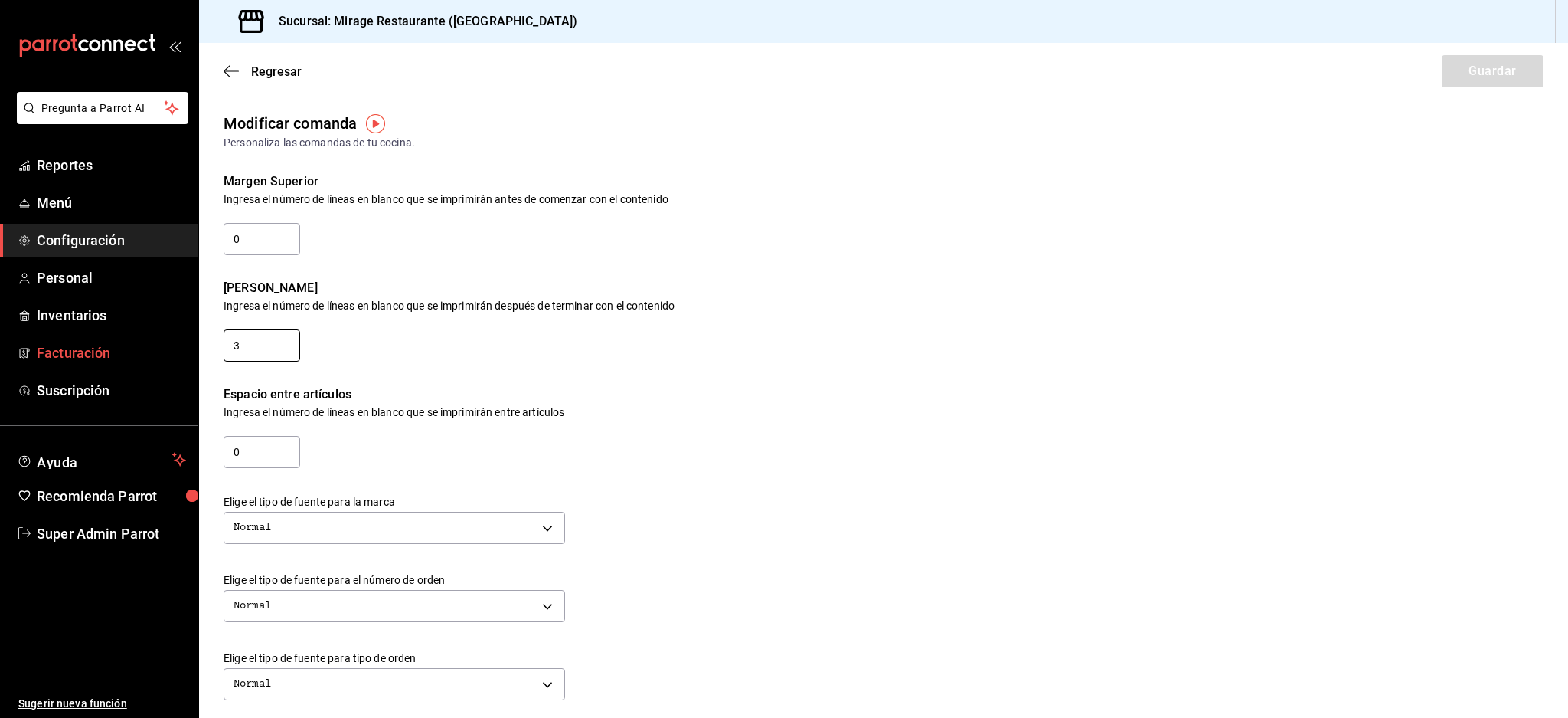
drag, startPoint x: 288, startPoint y: 348, endPoint x: 40, endPoint y: 343, distance: 248.1
click at [40, 343] on div "Pregunta a Parrot AI Reportes Menú Configuración Personal Inventarios Facturaci…" at bounding box center [784, 359] width 1568 height 718
type input "5"
click at [1488, 50] on div "Regresar Guardar" at bounding box center [884, 70] width 1370 height 57
click at [1481, 70] on button "Guardar" at bounding box center [1493, 71] width 102 height 32
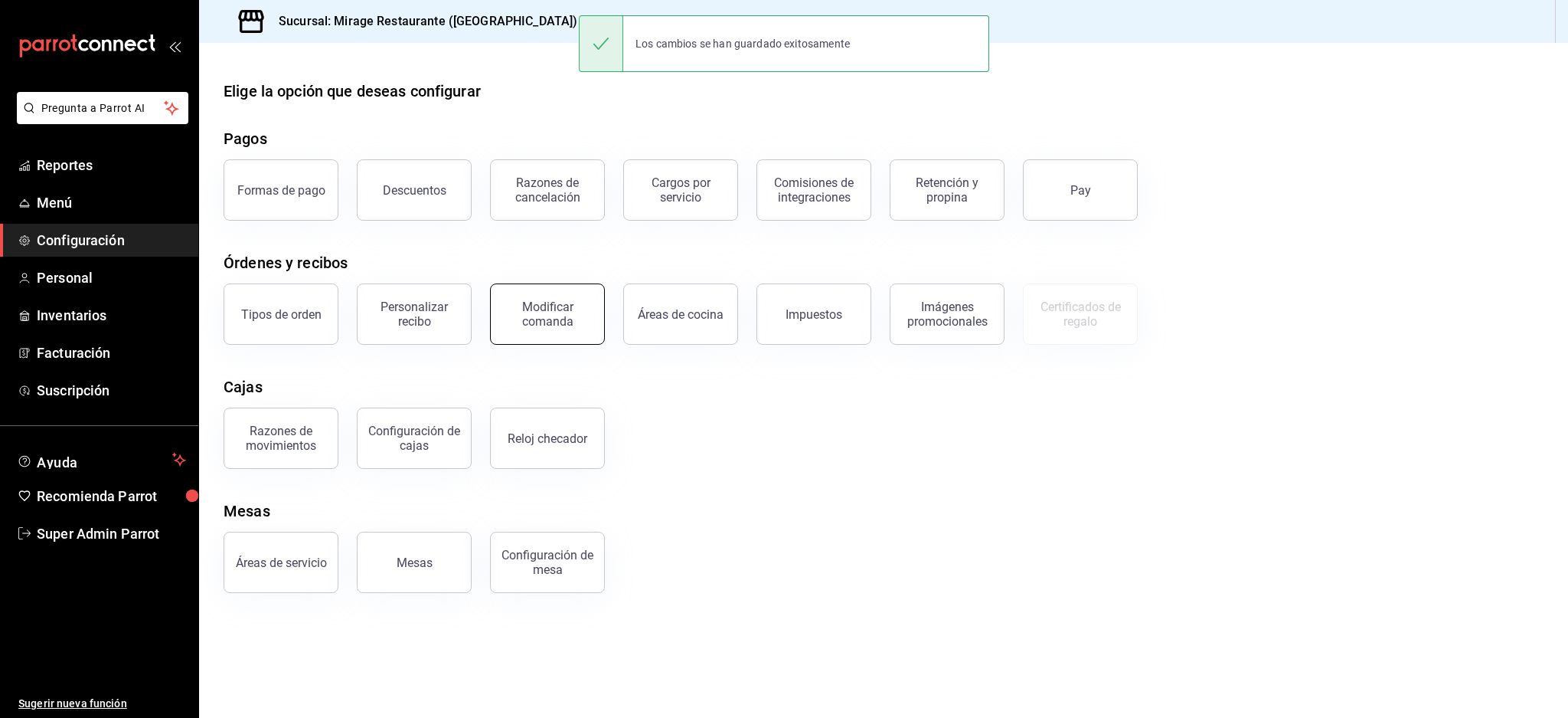
click at [537, 311] on div "Modificar comanda" at bounding box center [547, 313] width 95 height 29
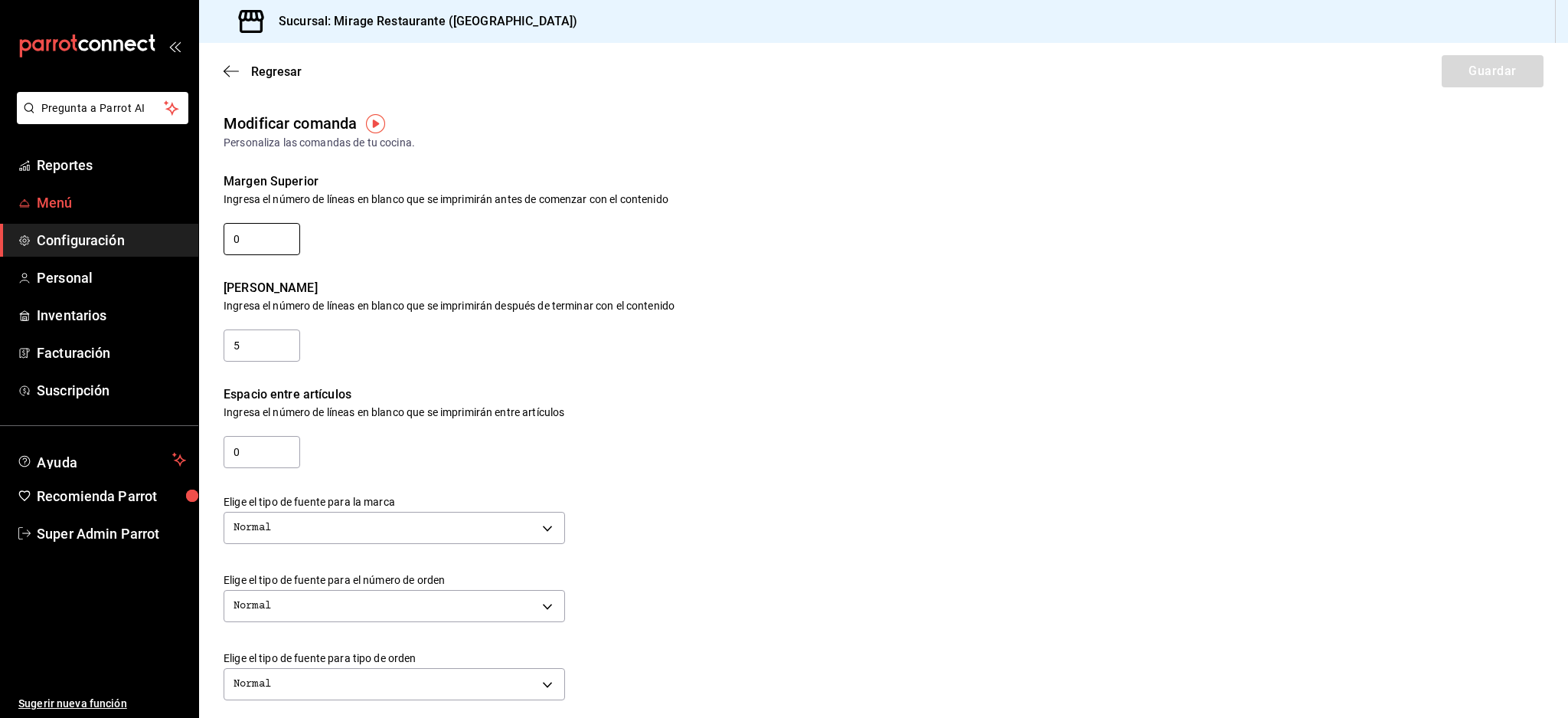
drag, startPoint x: 283, startPoint y: 238, endPoint x: 164, endPoint y: 215, distance: 121.2
click at [164, 215] on div "Pregunta a Parrot AI Reportes Menú Configuración Personal Inventarios Facturaci…" at bounding box center [784, 359] width 1568 height 718
click at [500, 253] on div "Margen Superior Ingresa el número de líneas en blanco que se imprimirán antes d…" at bounding box center [872, 203] width 1345 height 106
drag, startPoint x: 274, startPoint y: 239, endPoint x: 206, endPoint y: 225, distance: 69.4
click at [206, 225] on div "Margen Superior Ingresa el número de líneas en blanco que se imprimirán antes d…" at bounding box center [872, 203] width 1345 height 106
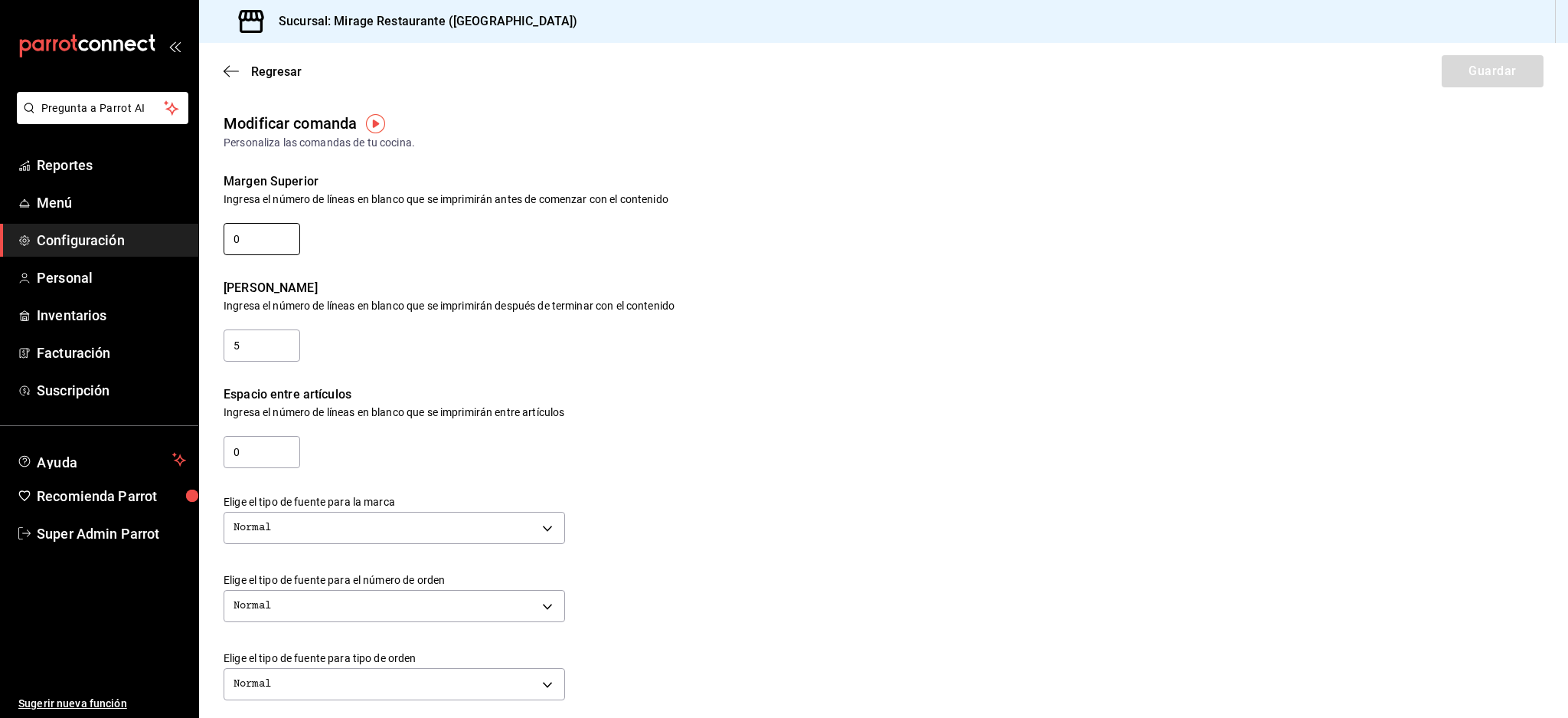
click at [248, 237] on input "0" at bounding box center [261, 239] width 76 height 32
click at [264, 346] on input "5" at bounding box center [261, 345] width 76 height 32
click at [225, 64] on icon "button" at bounding box center [230, 71] width 15 height 14
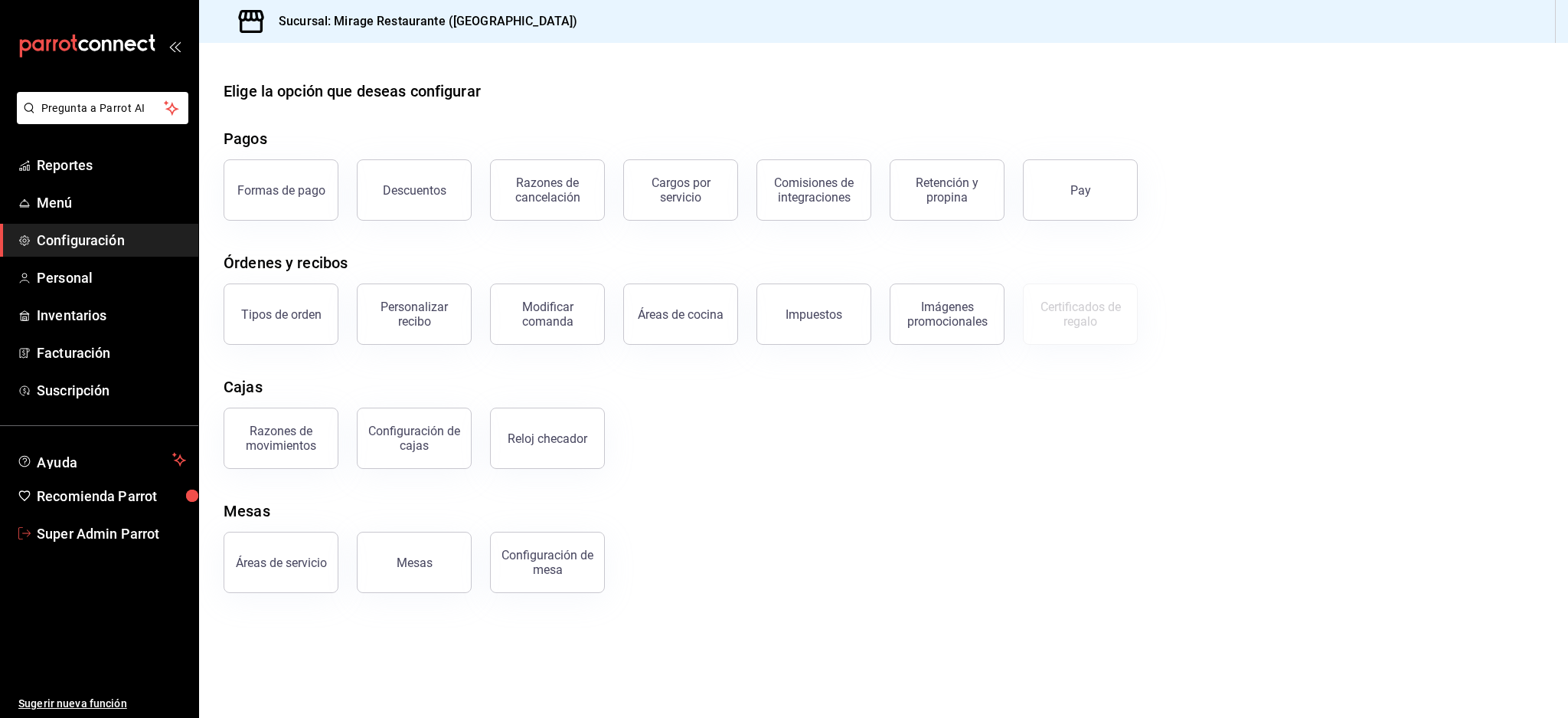
click at [129, 529] on span "Super Admin Parrot" at bounding box center [111, 533] width 150 height 21
